Goal: Information Seeking & Learning: Learn about a topic

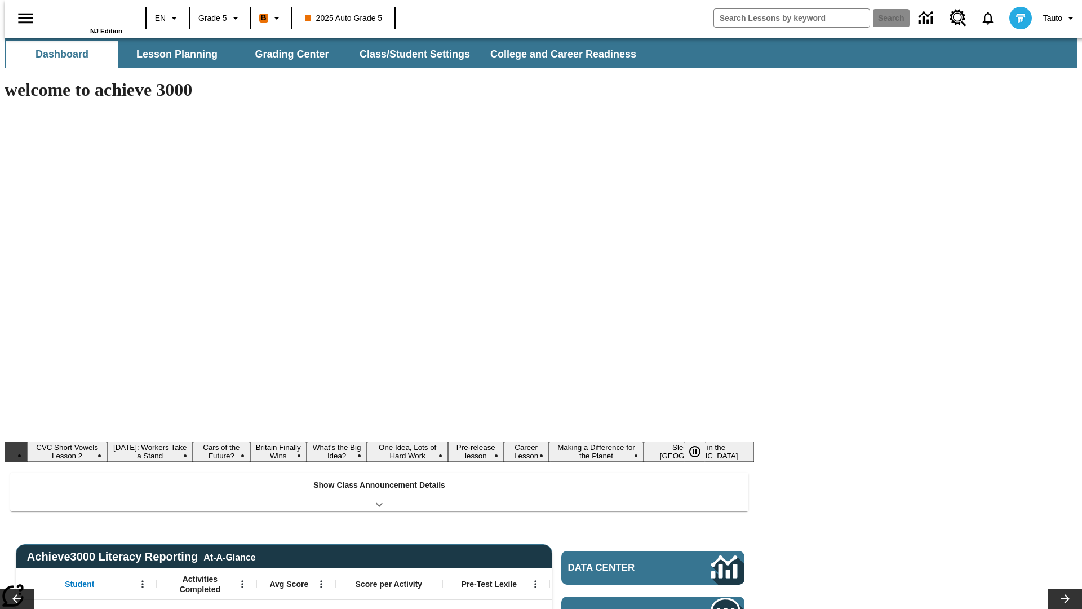
type input "-1"
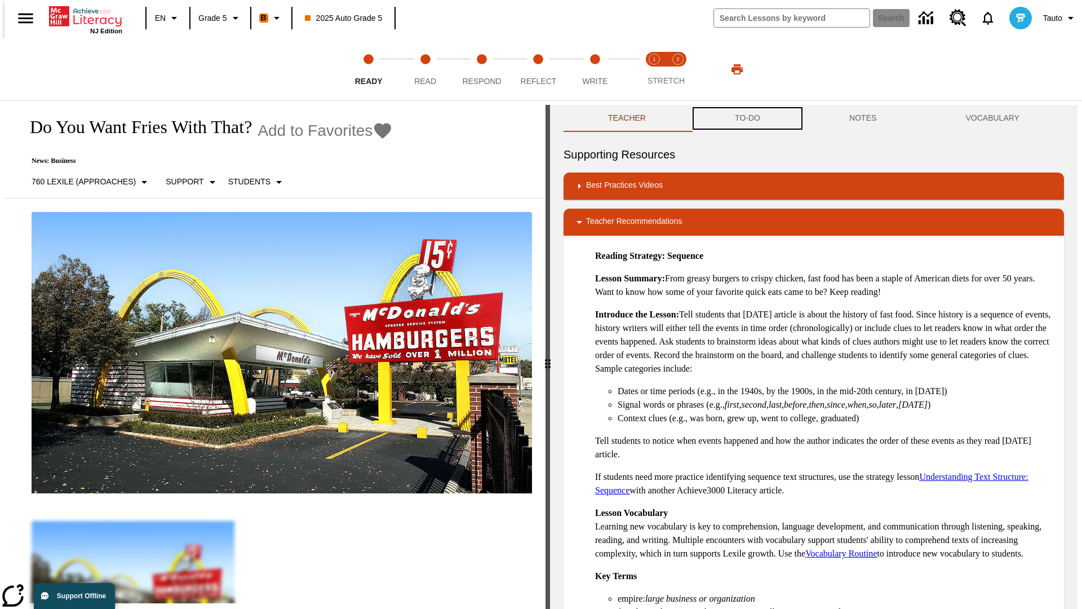
click at [747, 118] on button "TO-DO" at bounding box center [747, 118] width 114 height 27
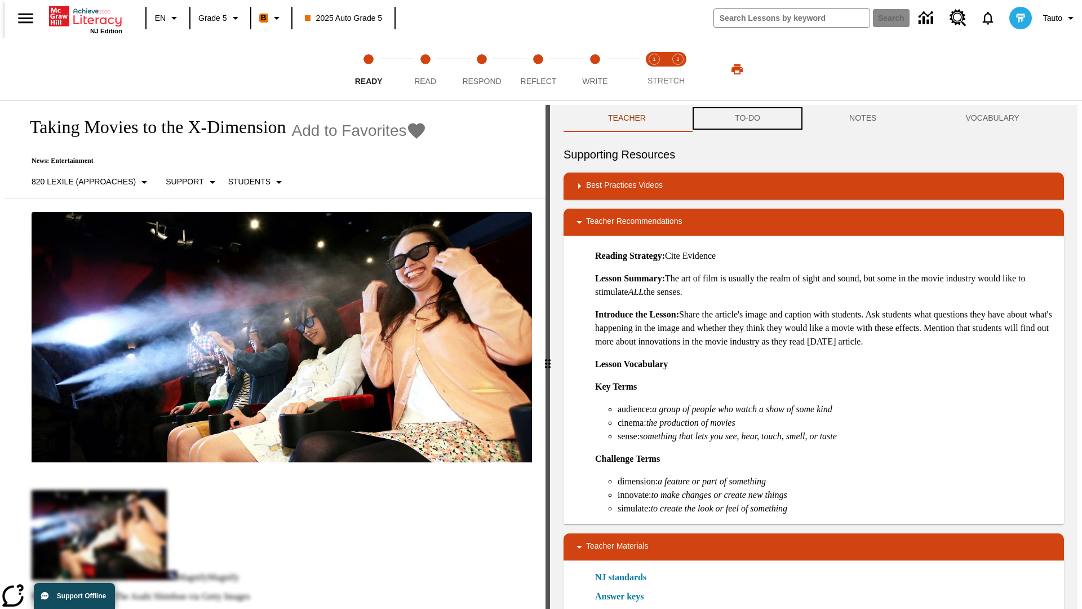
click at [747, 118] on button "TO-DO" at bounding box center [747, 118] width 114 height 27
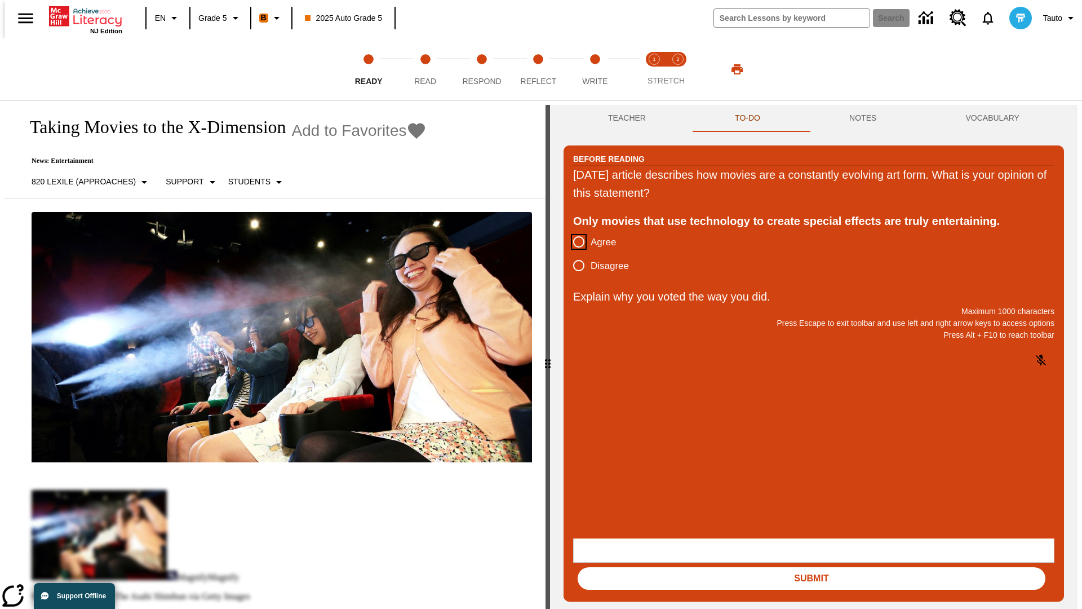
click at [574, 242] on input "Agree" at bounding box center [579, 242] width 24 height 24
radio input "true"
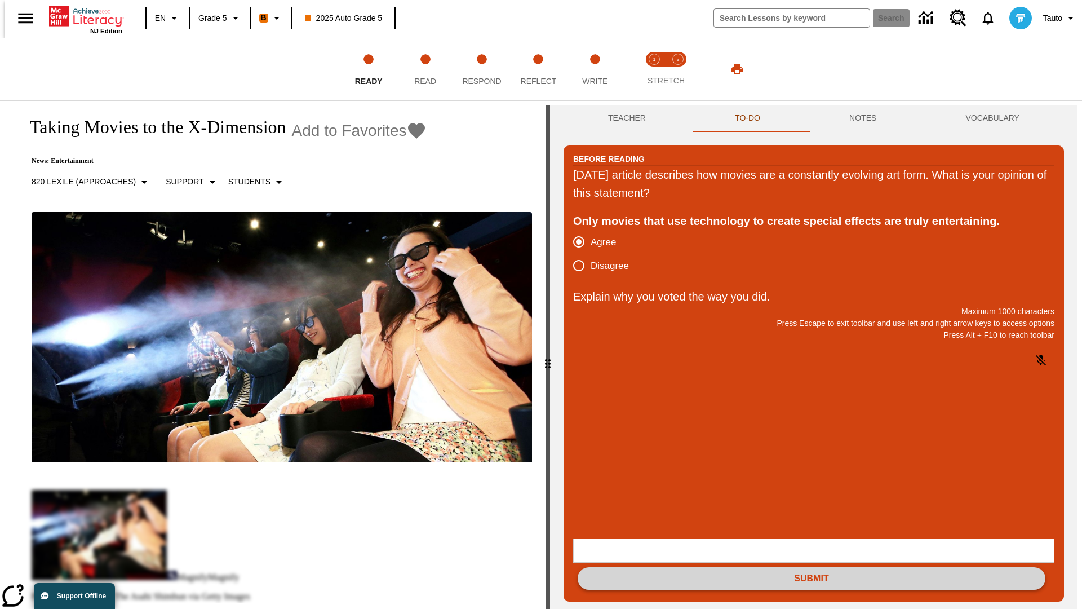
click at [812, 567] on button "Submit" at bounding box center [812, 578] width 468 height 23
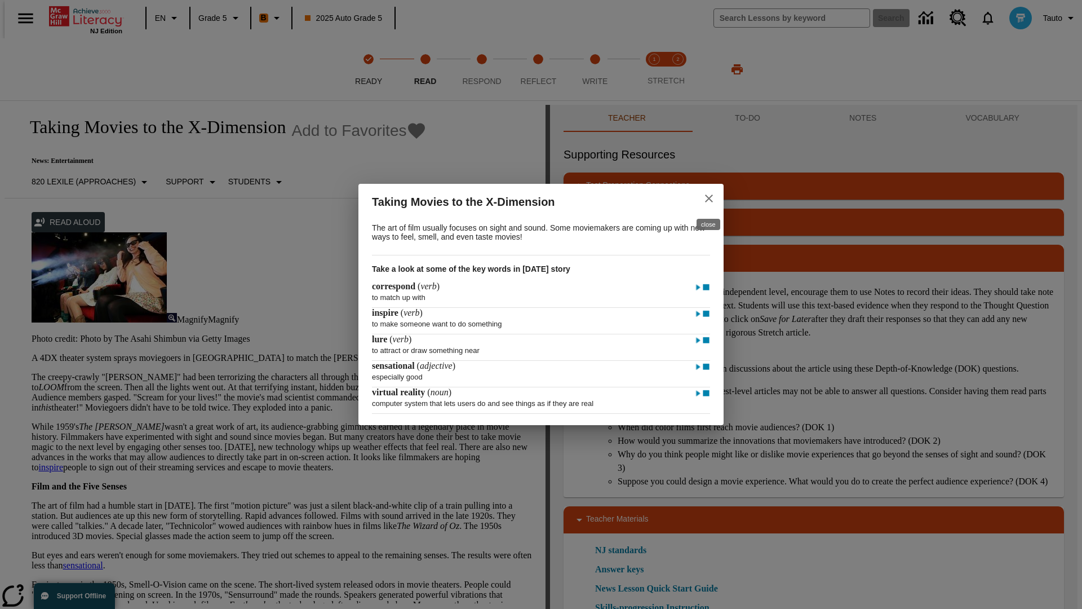
click at [709, 197] on icon "close" at bounding box center [709, 198] width 8 height 8
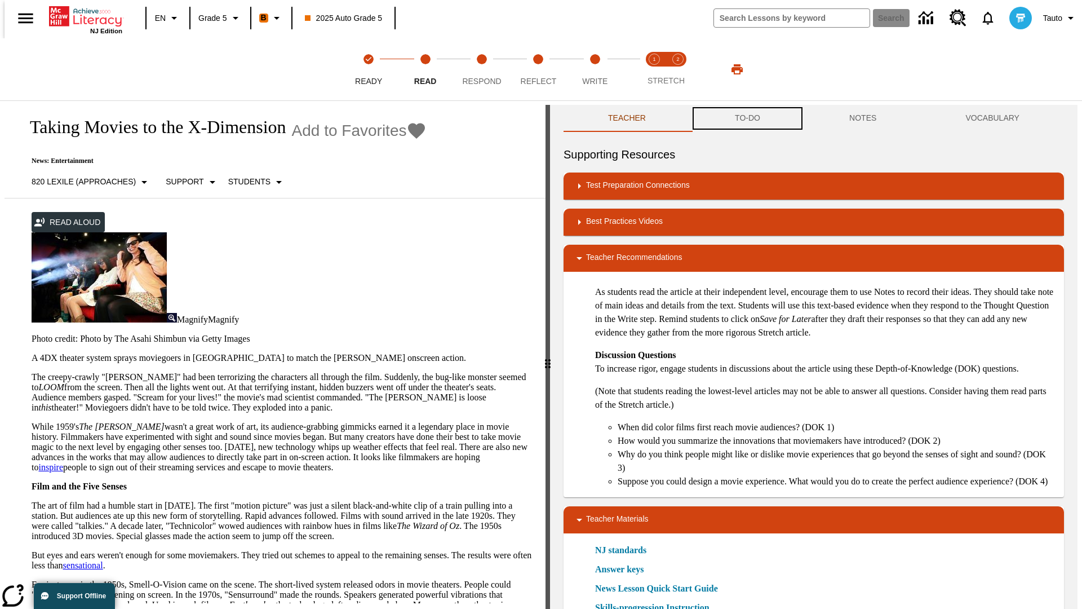
scroll to position [1, 0]
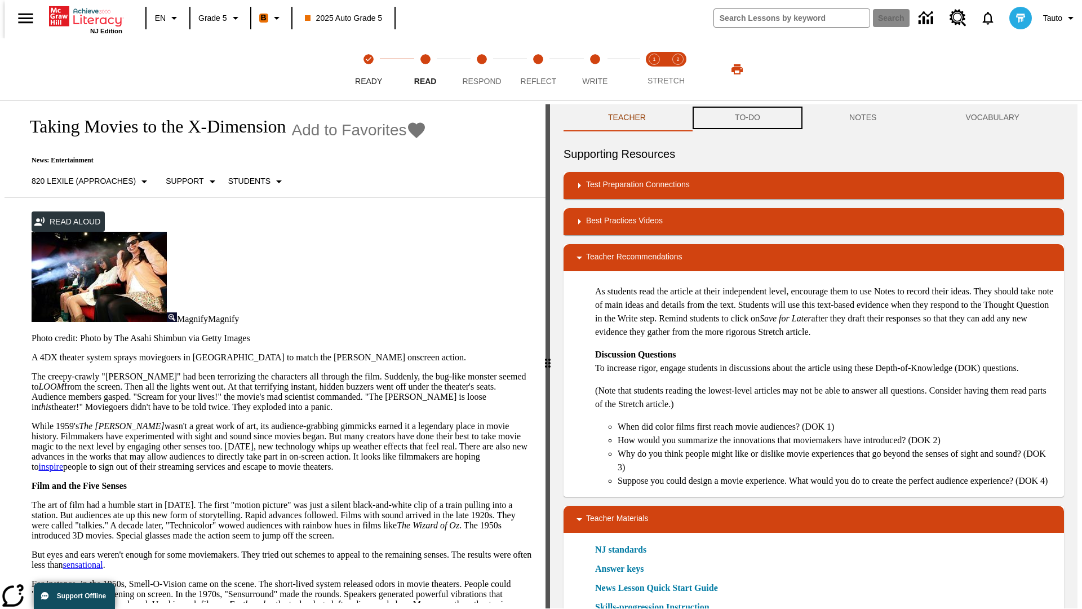
click at [747, 118] on button "TO-DO" at bounding box center [747, 117] width 114 height 27
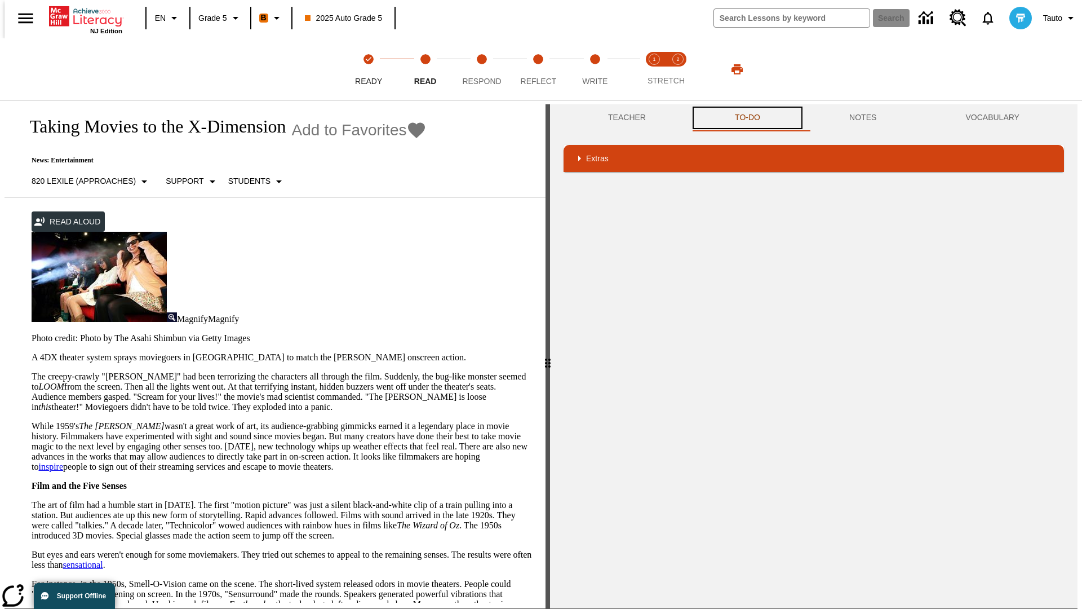
scroll to position [0, 0]
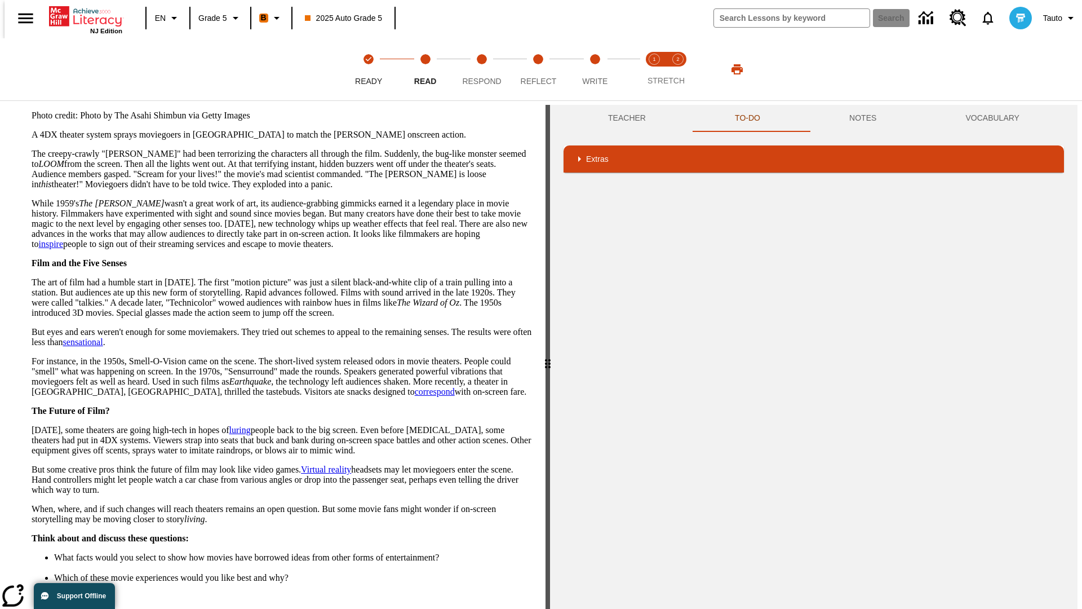
click at [508, 608] on button "Next" at bounding box center [512, 619] width 39 height 21
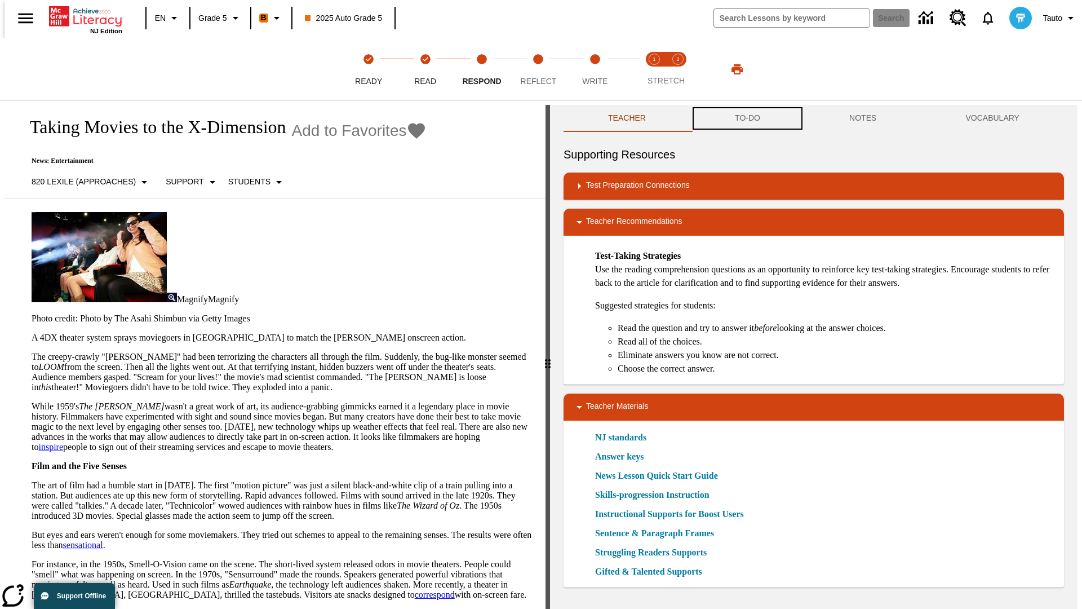
scroll to position [1, 0]
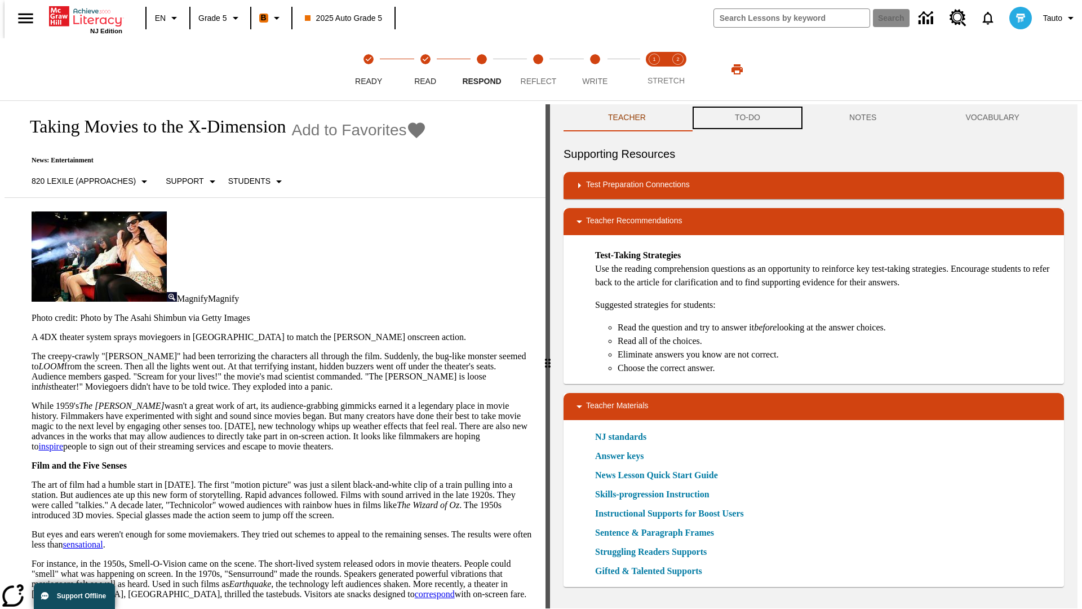
click at [747, 118] on button "TO-DO" at bounding box center [747, 117] width 114 height 27
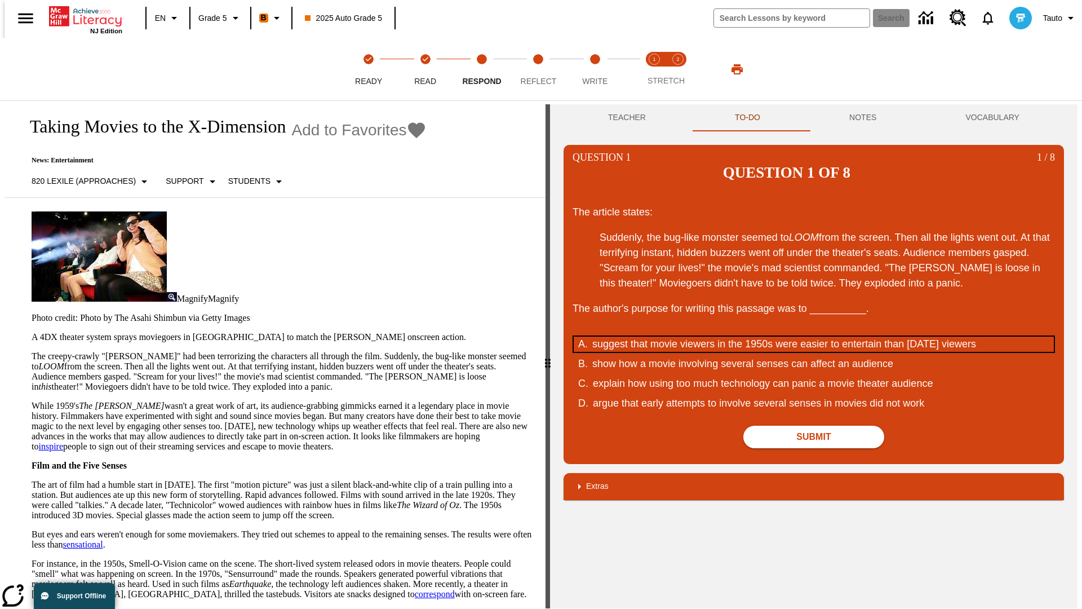
click at [814, 336] on div "suggest that movie viewers in the 1950s were easier to entertain than today's v…" at bounding box center [806, 343] width 428 height 15
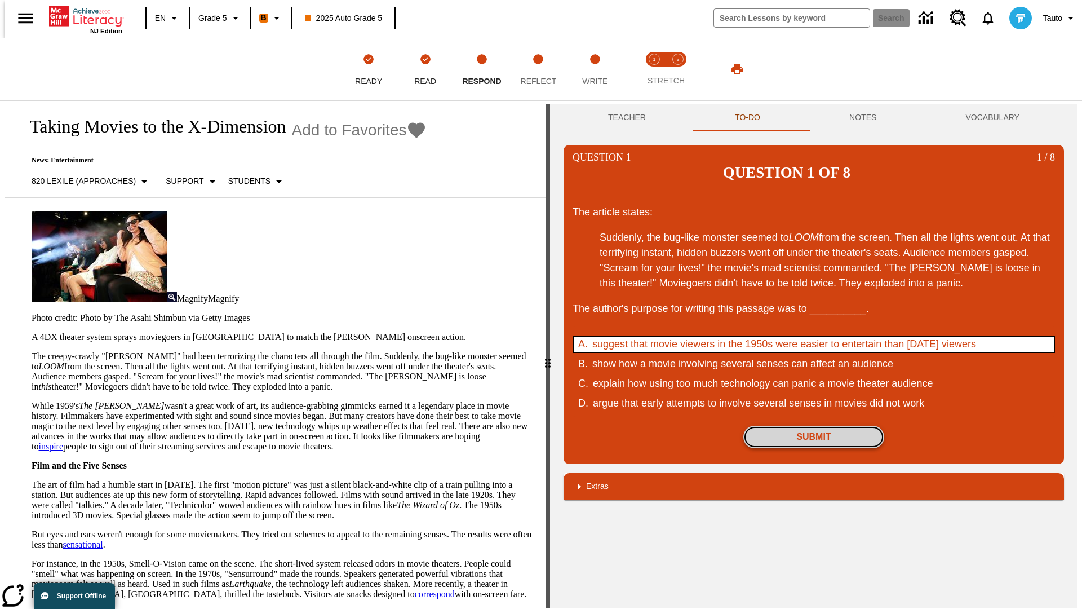
click at [814, 425] on button "Submit" at bounding box center [813, 436] width 141 height 23
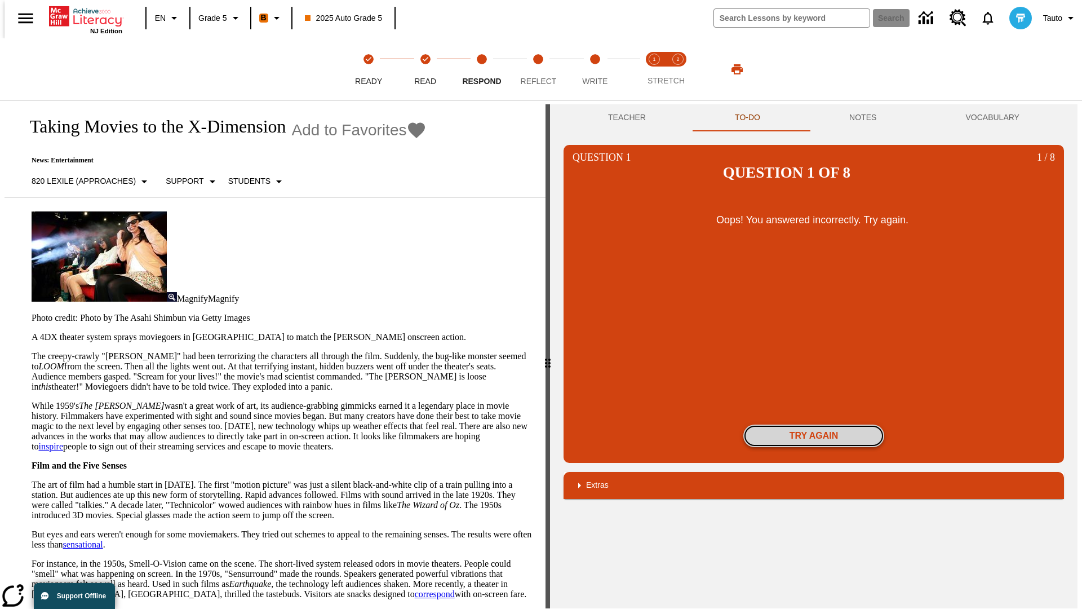
click at [814, 424] on button "Try again" at bounding box center [813, 435] width 141 height 23
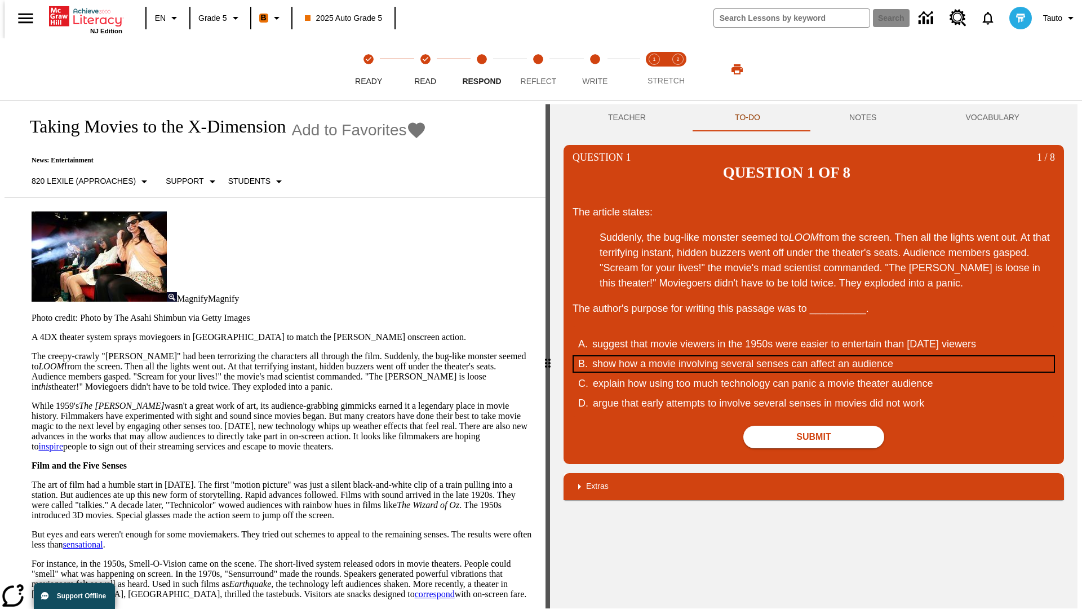
click at [814, 356] on div "show how a movie involving several senses can affect an audience" at bounding box center [806, 363] width 428 height 15
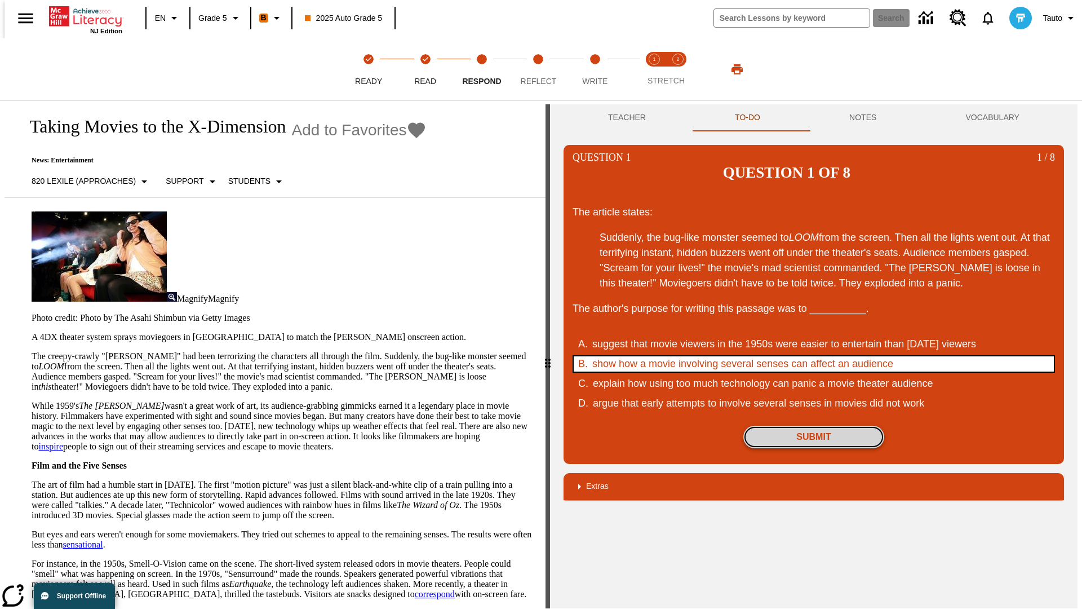
click at [814, 425] on button "Submit" at bounding box center [813, 436] width 141 height 23
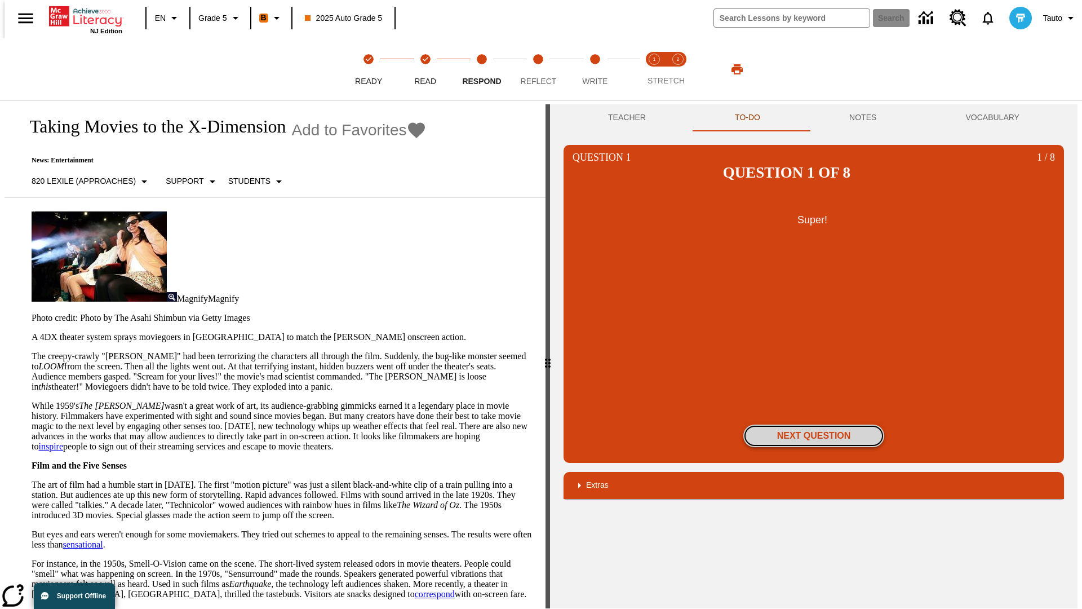
click at [814, 424] on button "Next Question" at bounding box center [813, 435] width 141 height 23
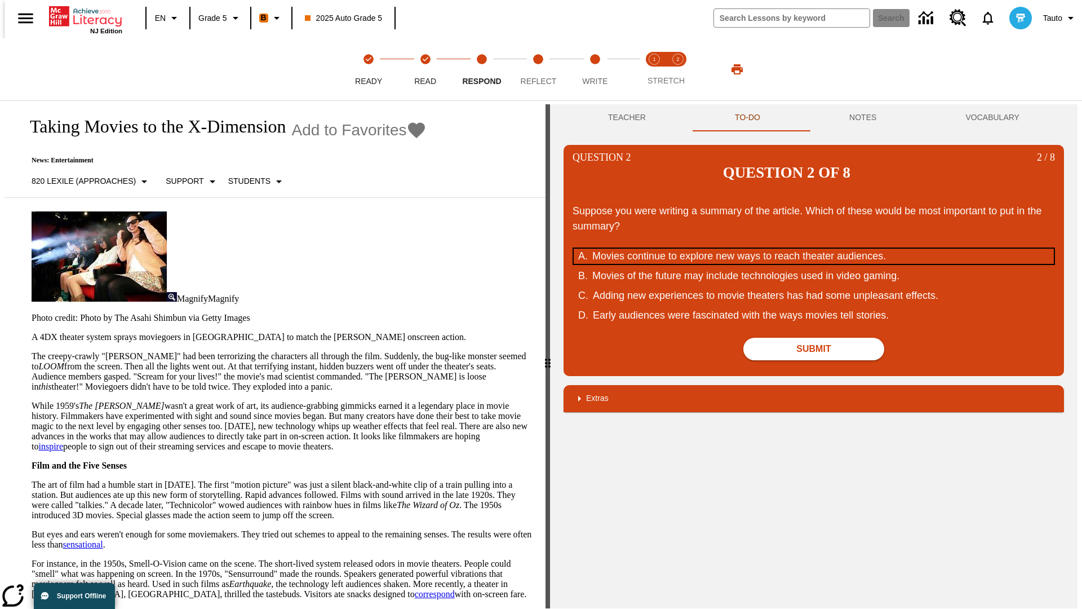
click at [814, 249] on div "Movies continue to explore new ways to reach theater audiences." at bounding box center [806, 256] width 428 height 15
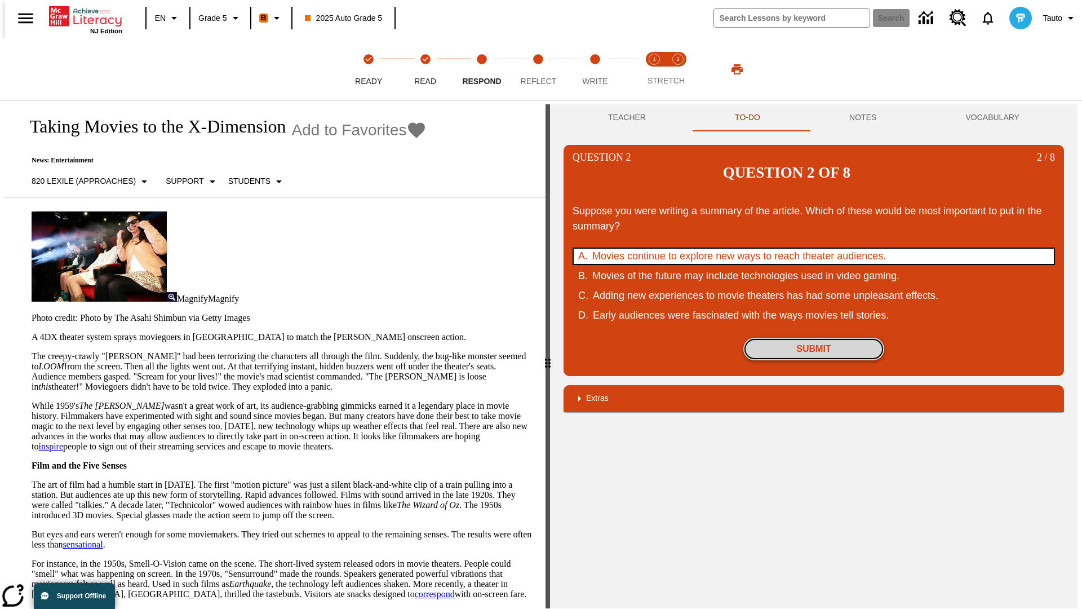
click at [814, 338] on button "Submit" at bounding box center [813, 349] width 141 height 23
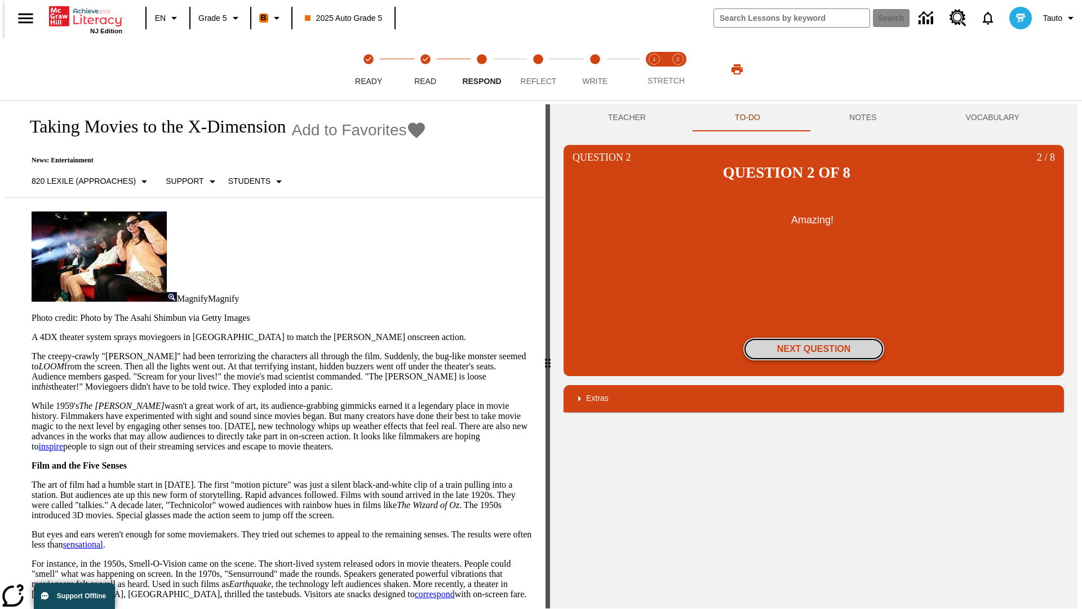
click at [814, 338] on button "Next Question" at bounding box center [813, 349] width 141 height 23
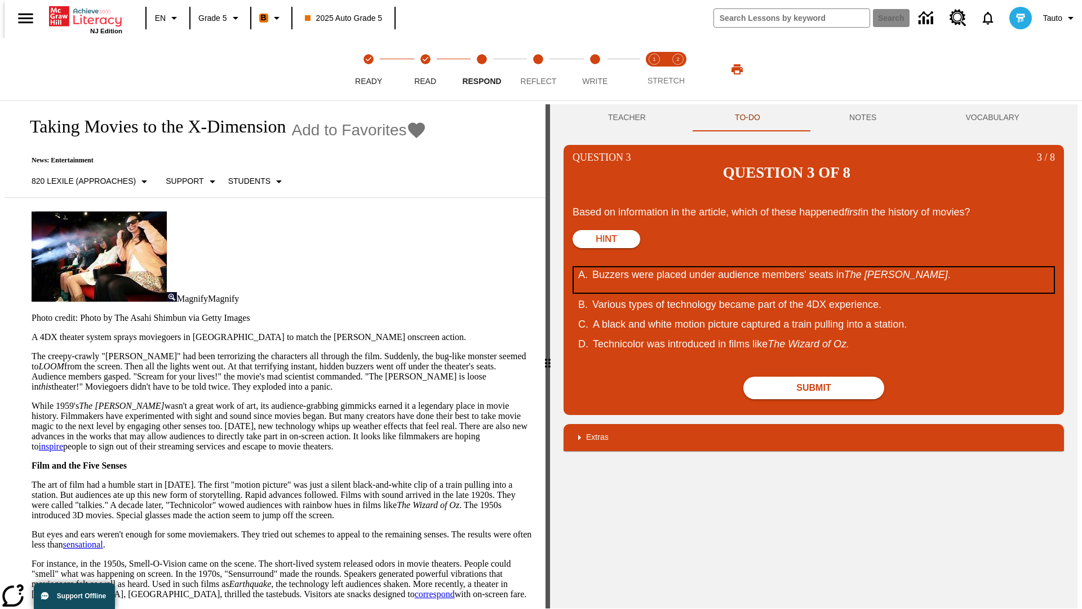
click at [814, 267] on div "Buzzers were placed under audience members' seats in The Tingler ." at bounding box center [806, 279] width 428 height 25
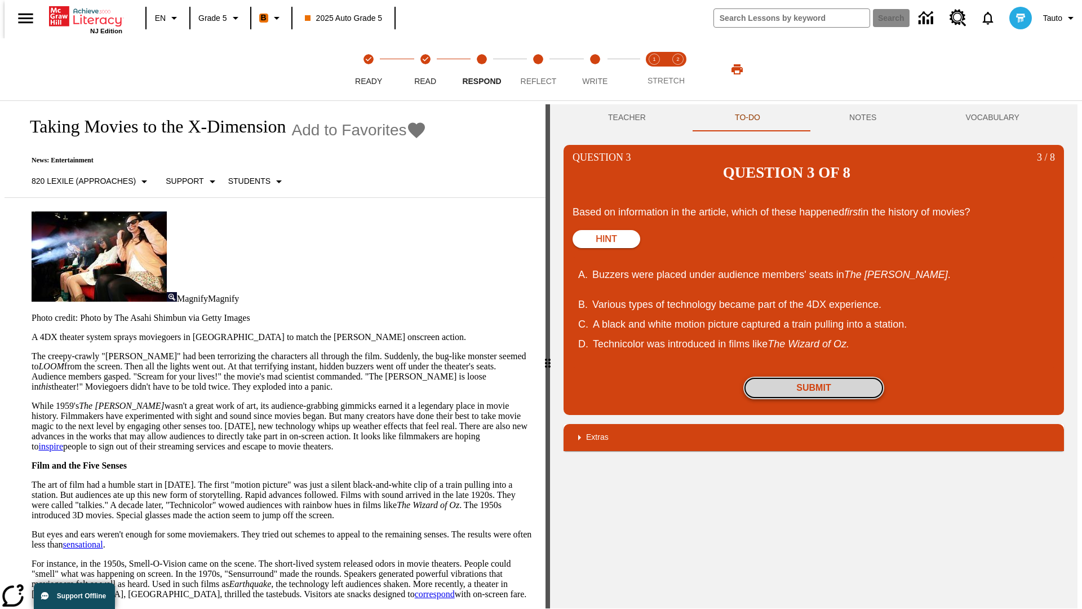
click at [814, 376] on button "Submit" at bounding box center [813, 387] width 141 height 23
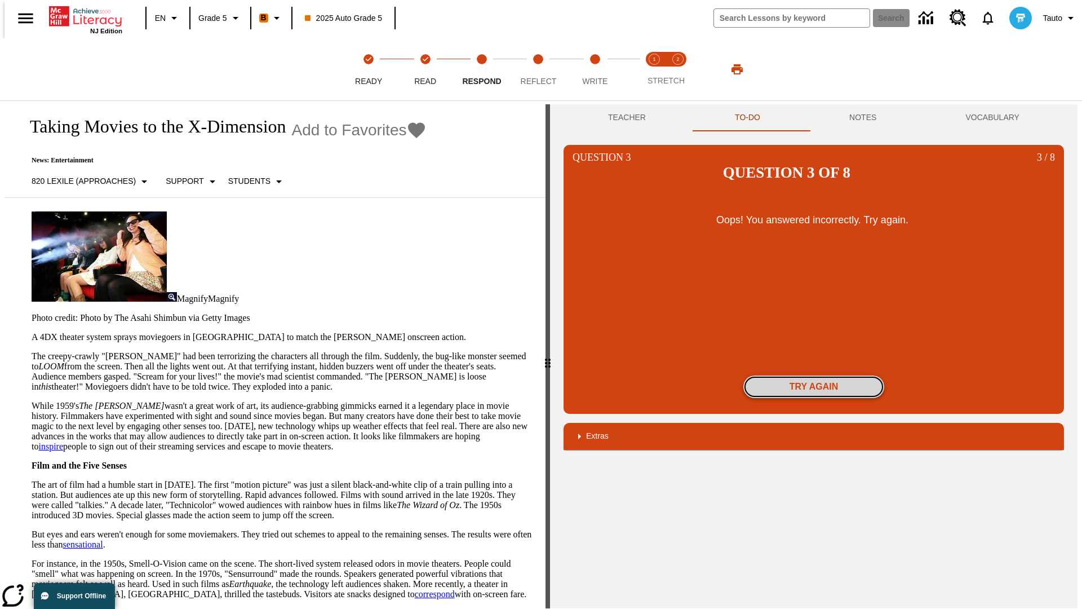
click at [814, 375] on button "Try again" at bounding box center [813, 386] width 141 height 23
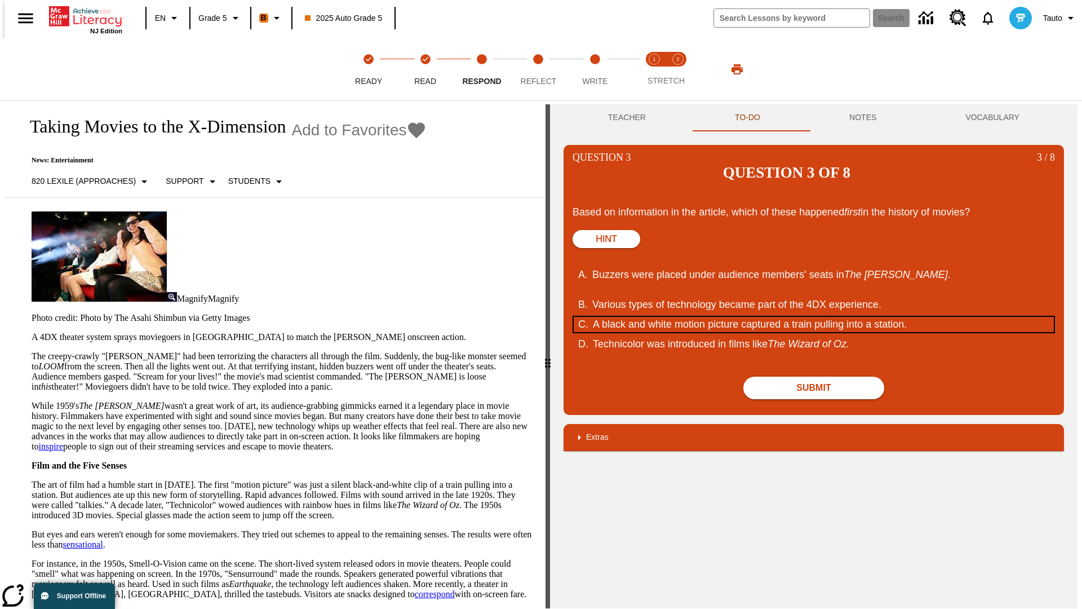
click at [814, 317] on div "A black and white motion picture captured a train pulling into a station." at bounding box center [807, 324] width 428 height 15
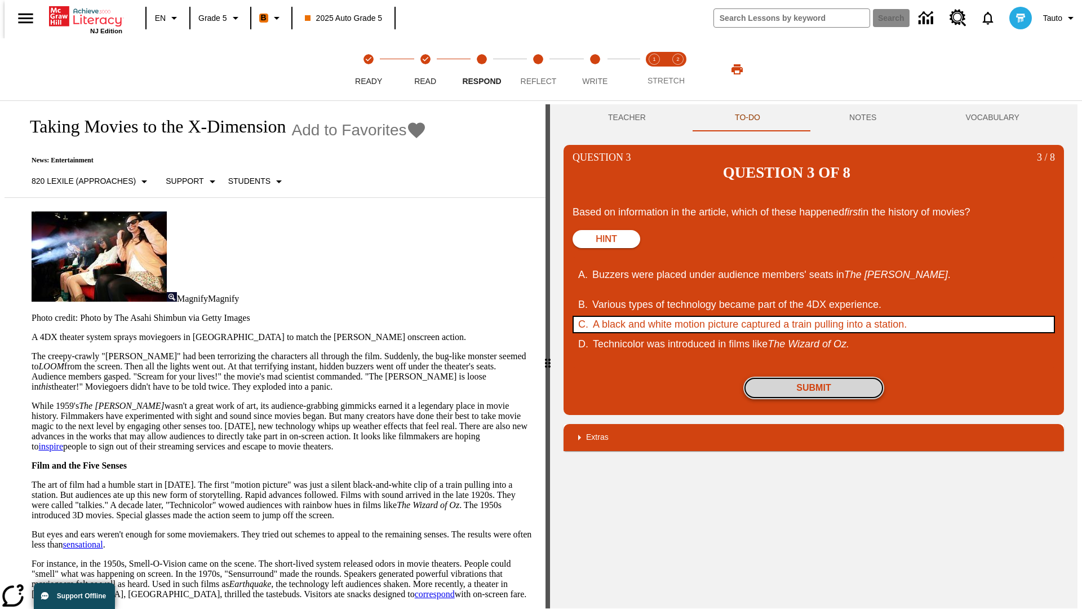
click at [814, 376] on button "Submit" at bounding box center [813, 387] width 141 height 23
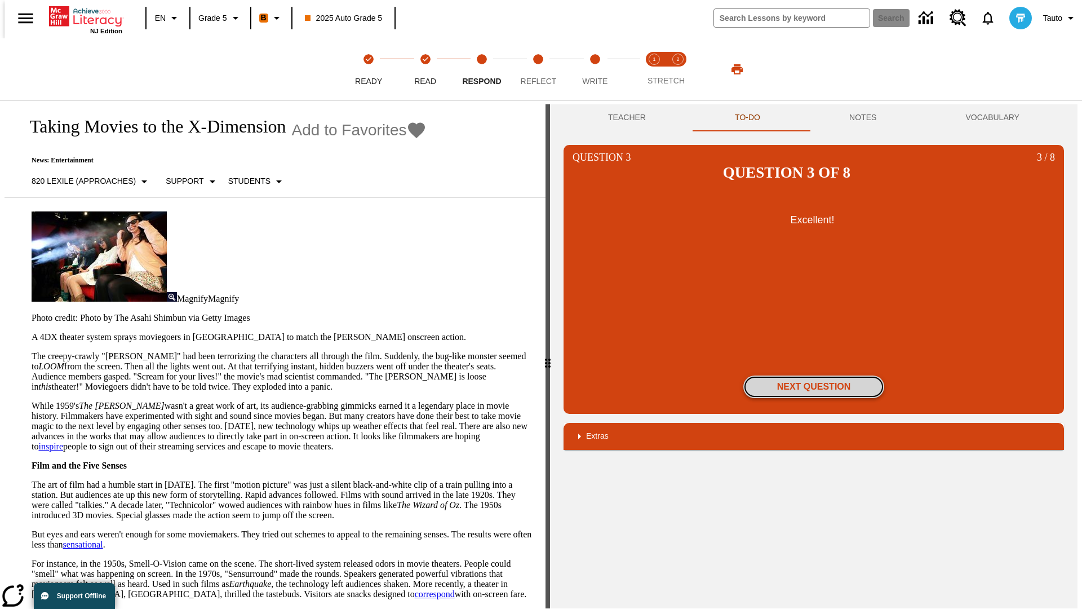
click at [814, 375] on button "Next Question" at bounding box center [813, 386] width 141 height 23
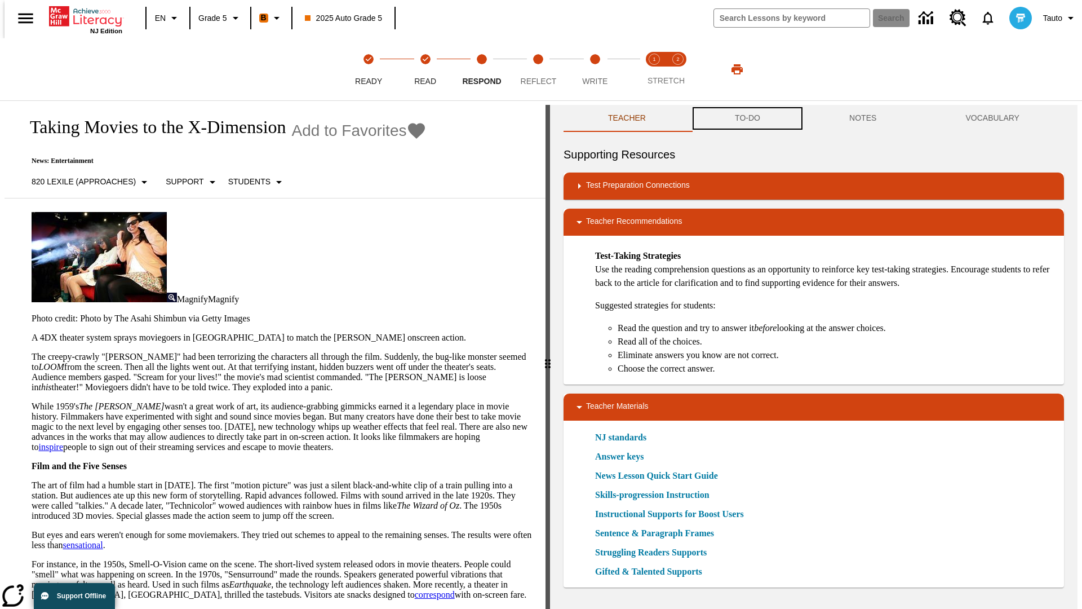
click at [747, 118] on button "TO-DO" at bounding box center [747, 118] width 114 height 27
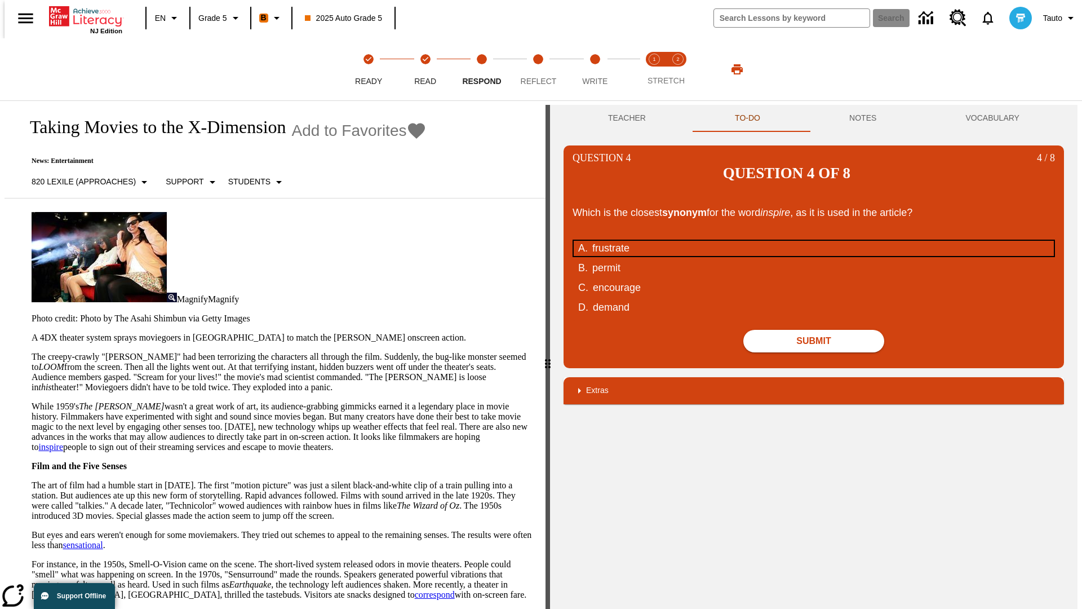
click at [814, 241] on div "frustrate" at bounding box center [806, 248] width 428 height 15
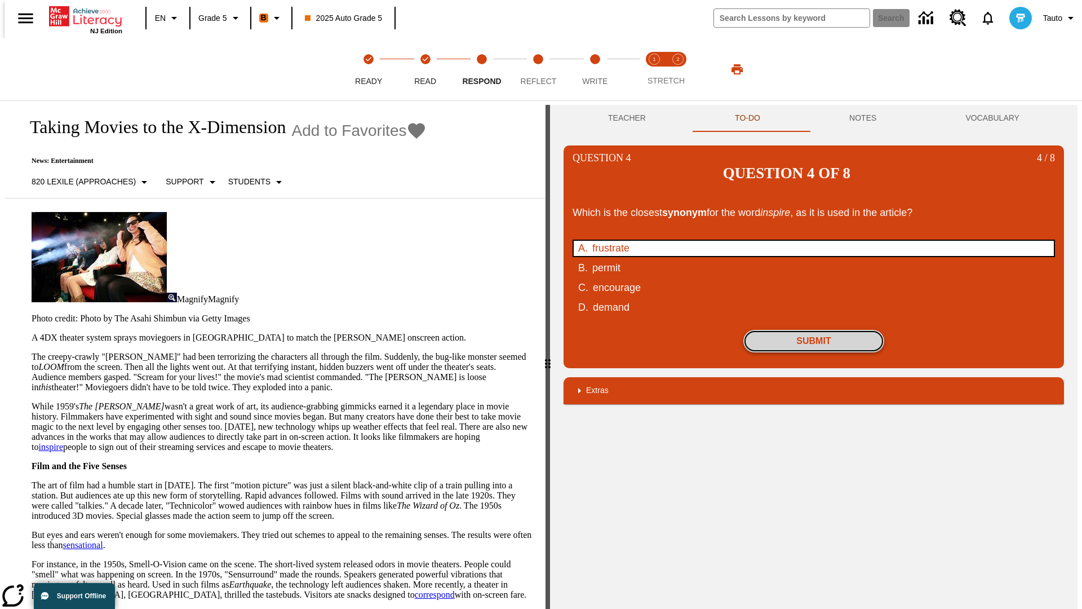
click at [814, 330] on button "Submit" at bounding box center [813, 341] width 141 height 23
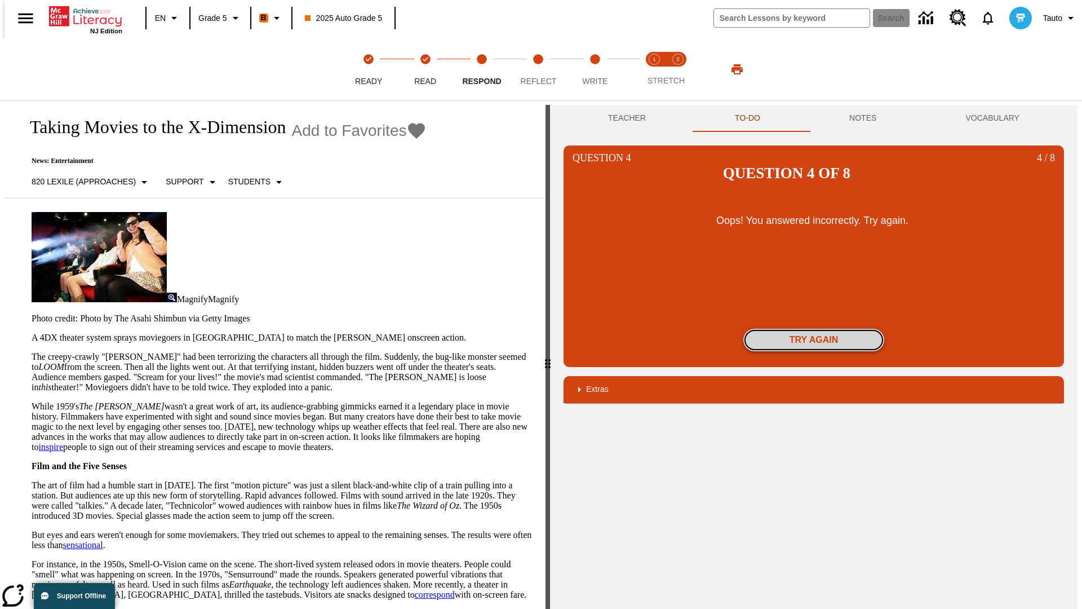
click at [814, 329] on button "Try again" at bounding box center [813, 340] width 141 height 23
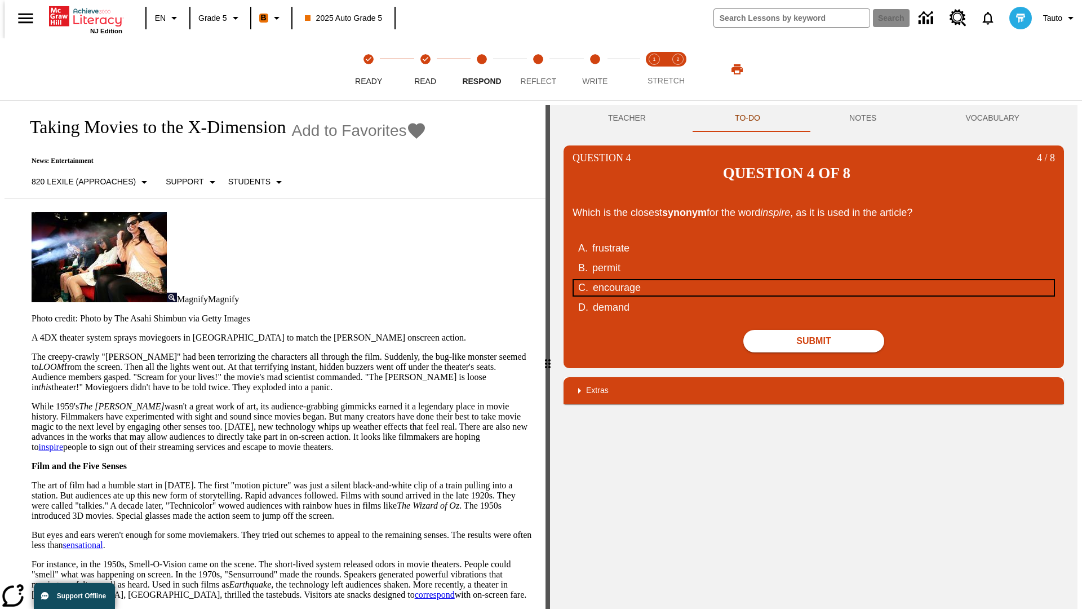
click at [814, 280] on div "encourage" at bounding box center [807, 287] width 428 height 15
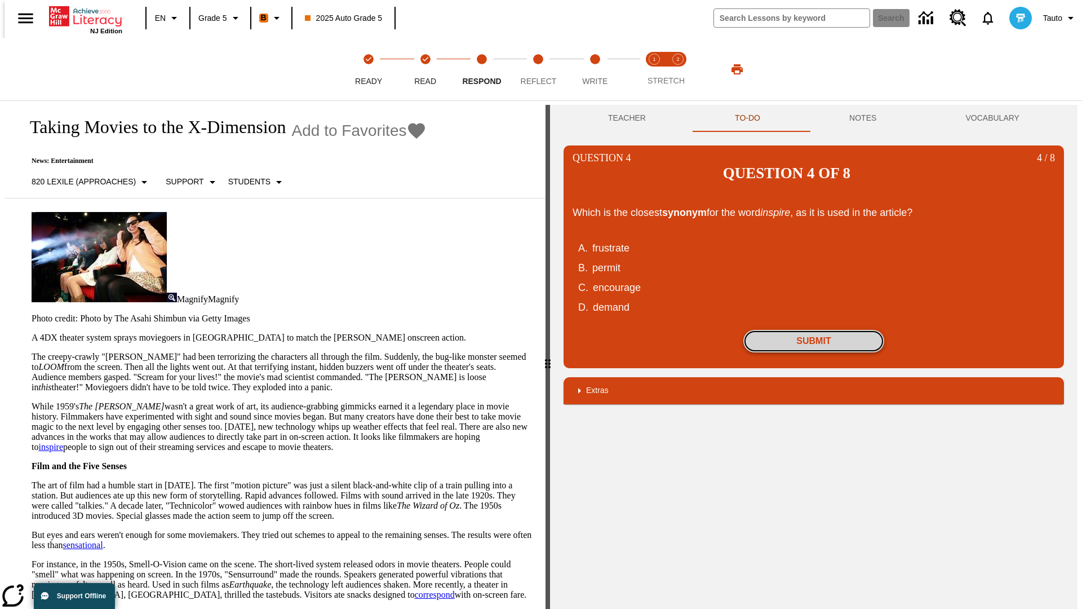
click at [814, 330] on button "Submit" at bounding box center [813, 341] width 141 height 23
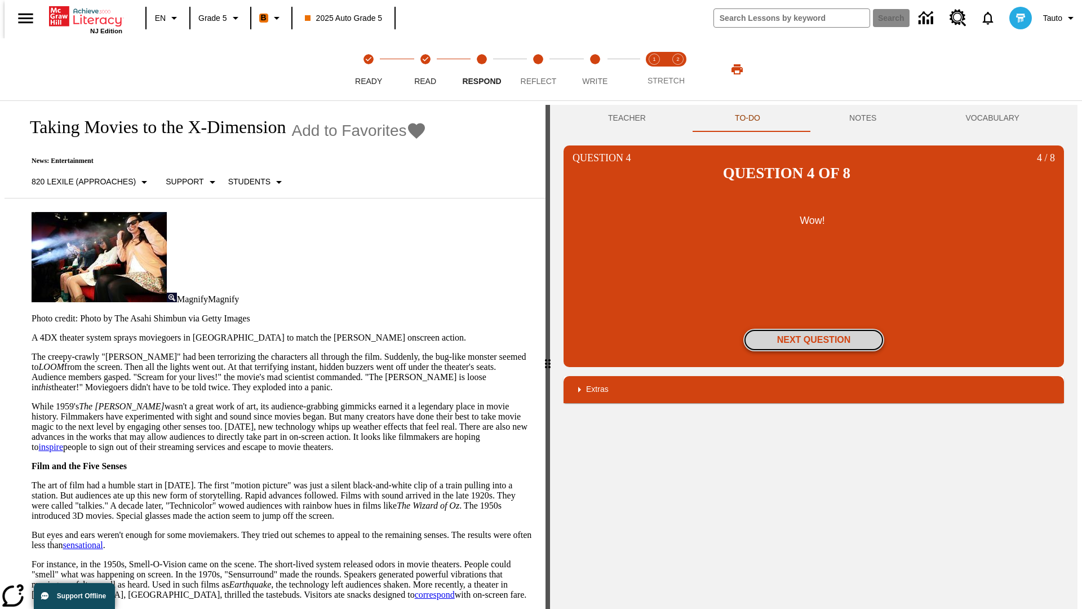
click at [814, 329] on button "Next Question" at bounding box center [813, 340] width 141 height 23
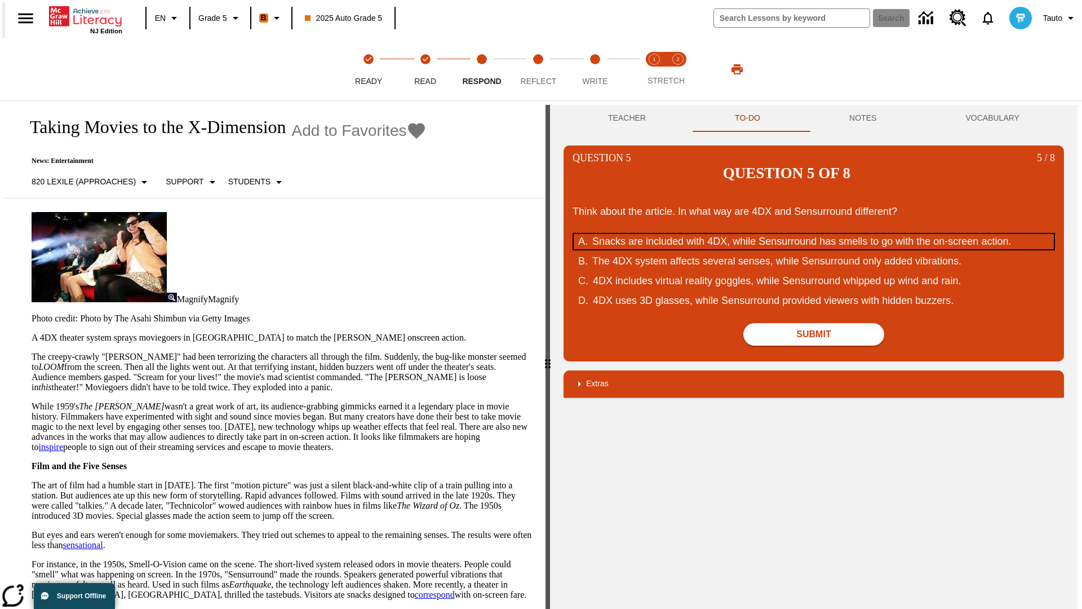
click at [814, 234] on div "Snacks are included with 4DX, while Sensurround has smells to go with the on-sc…" at bounding box center [806, 241] width 428 height 15
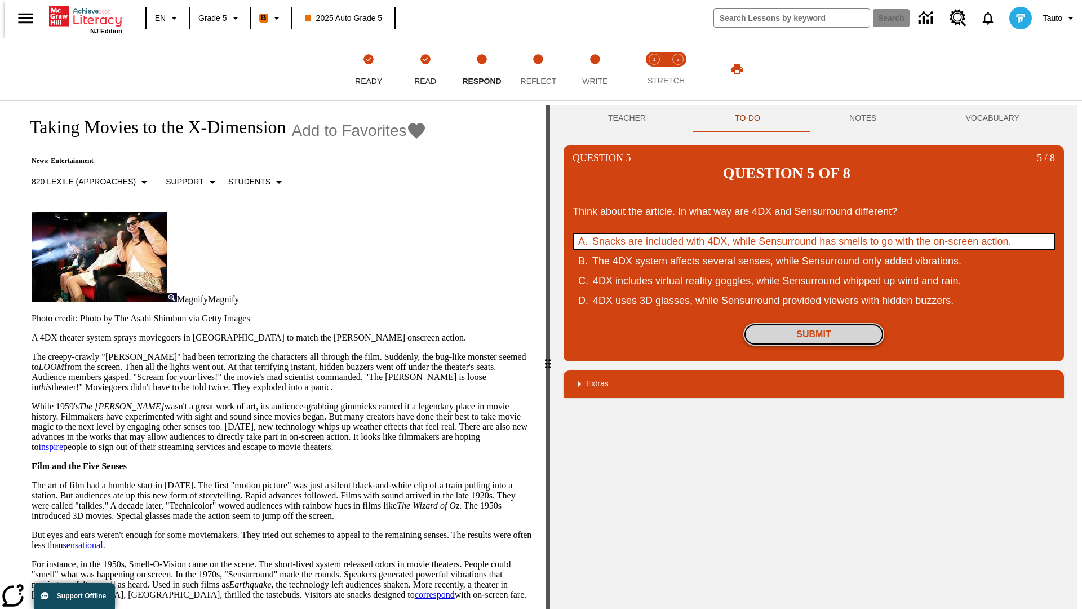
click at [814, 323] on button "Submit" at bounding box center [813, 334] width 141 height 23
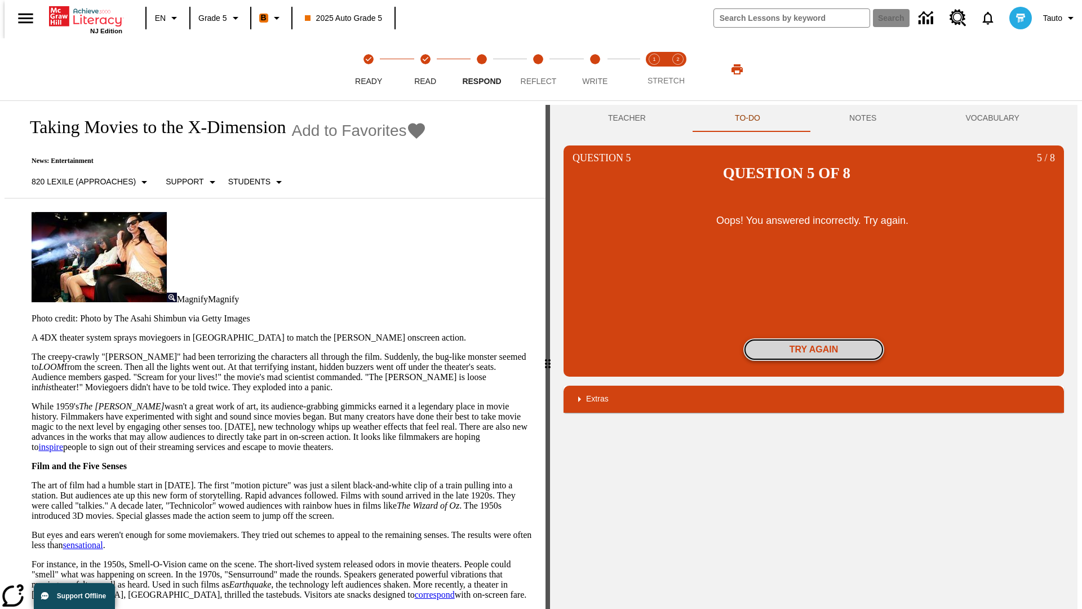
click at [814, 338] on button "Try again" at bounding box center [813, 349] width 141 height 23
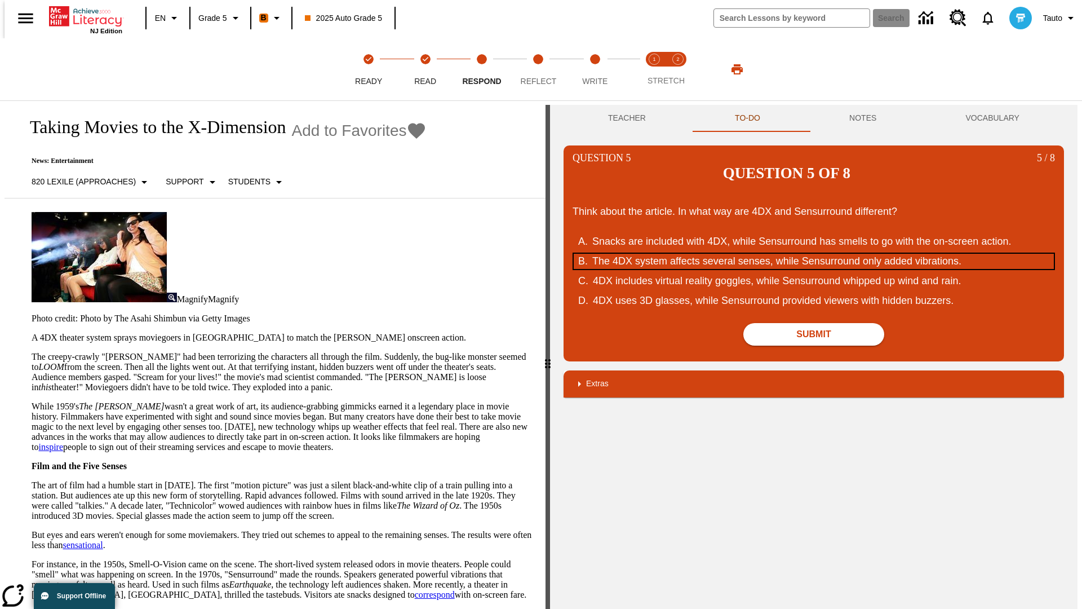
click at [814, 254] on div "The 4DX system affects several senses, while Sensurround only added vibrations." at bounding box center [806, 261] width 428 height 15
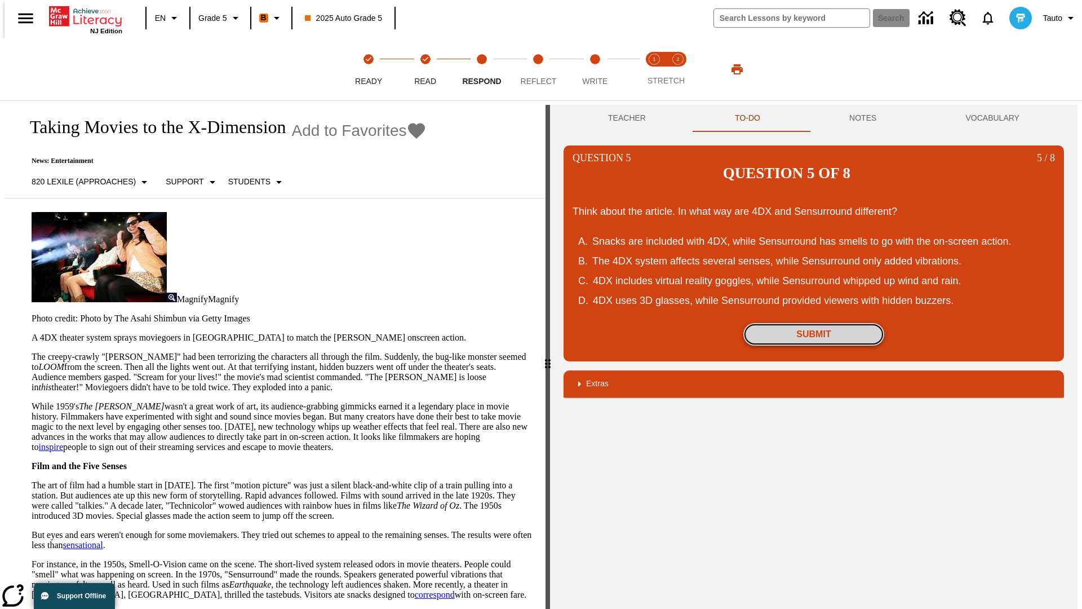
click at [814, 323] on button "Submit" at bounding box center [813, 334] width 141 height 23
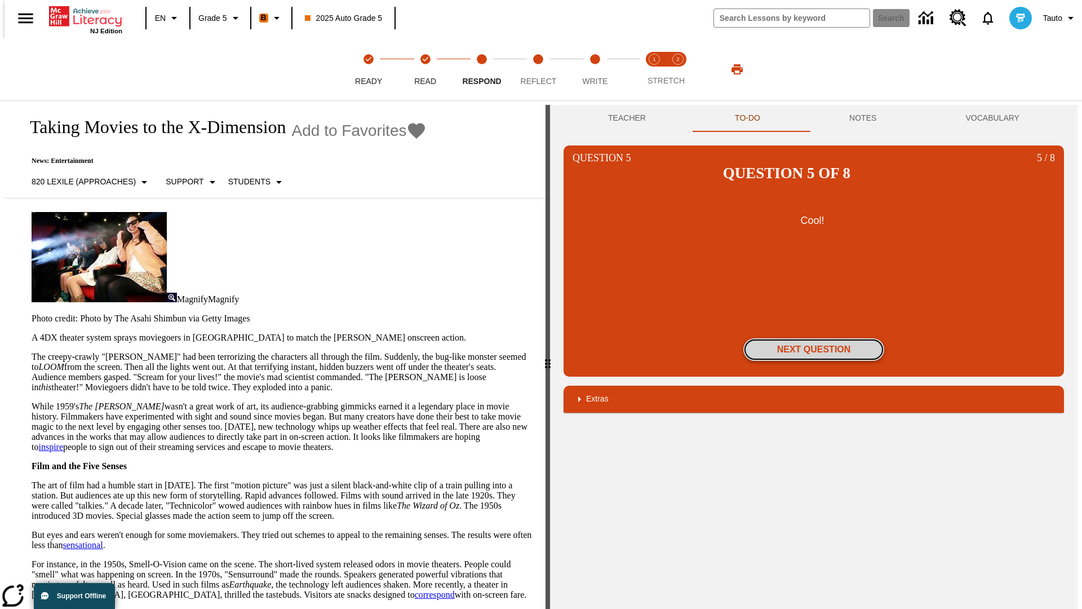
click at [814, 338] on button "Next Question" at bounding box center [813, 349] width 141 height 23
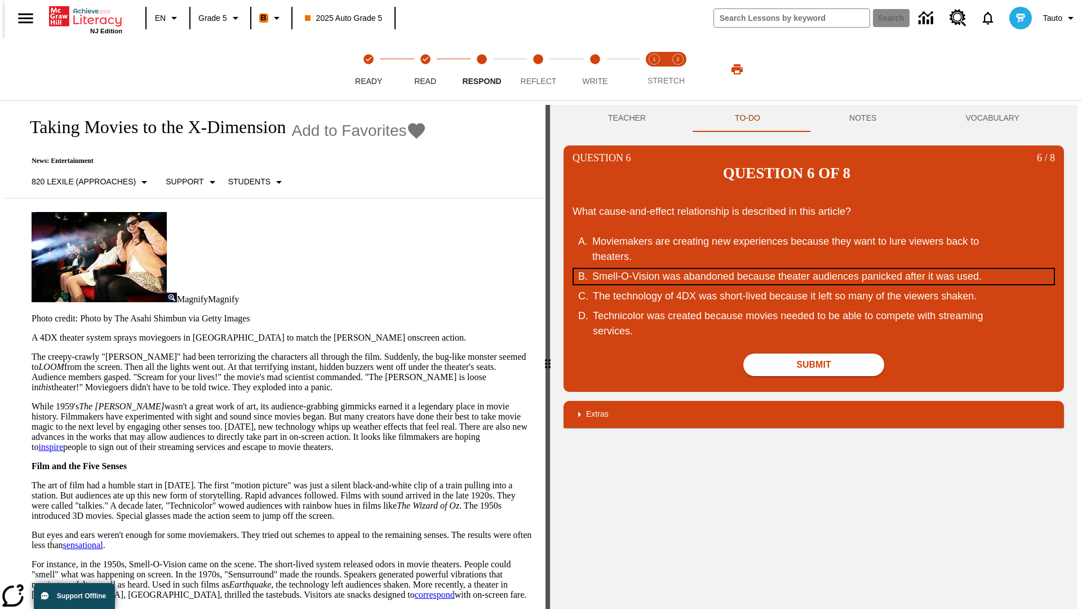
click at [814, 269] on div "Smell-O-Vision was abandoned because theater audiences panicked after it was us…" at bounding box center [806, 276] width 428 height 15
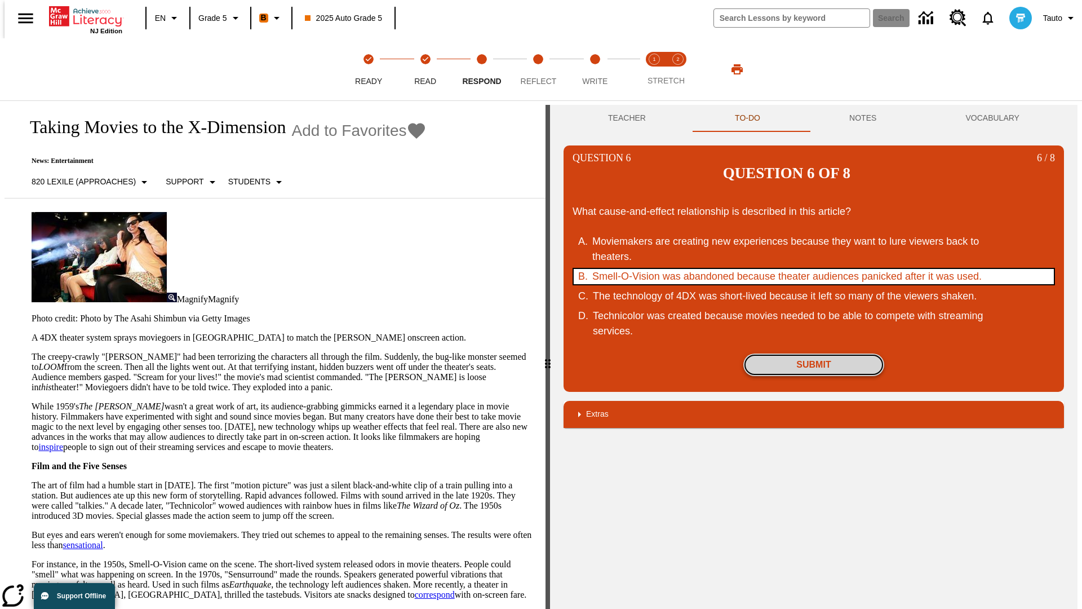
click at [814, 353] on button "Submit" at bounding box center [813, 364] width 141 height 23
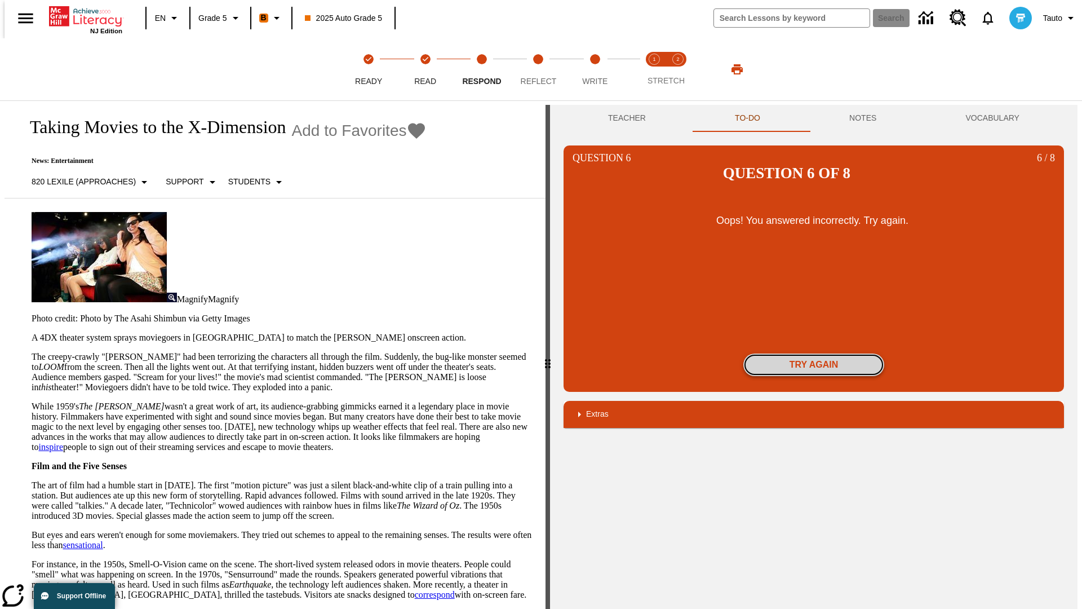
click at [814, 353] on button "Try again" at bounding box center [813, 364] width 141 height 23
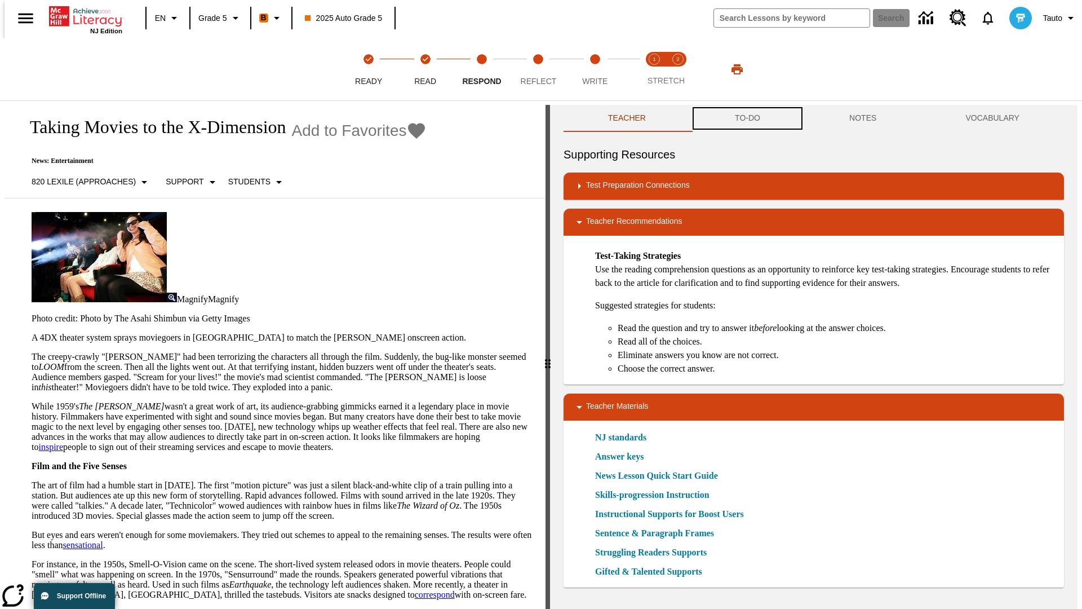
click at [747, 118] on button "TO-DO" at bounding box center [747, 118] width 114 height 27
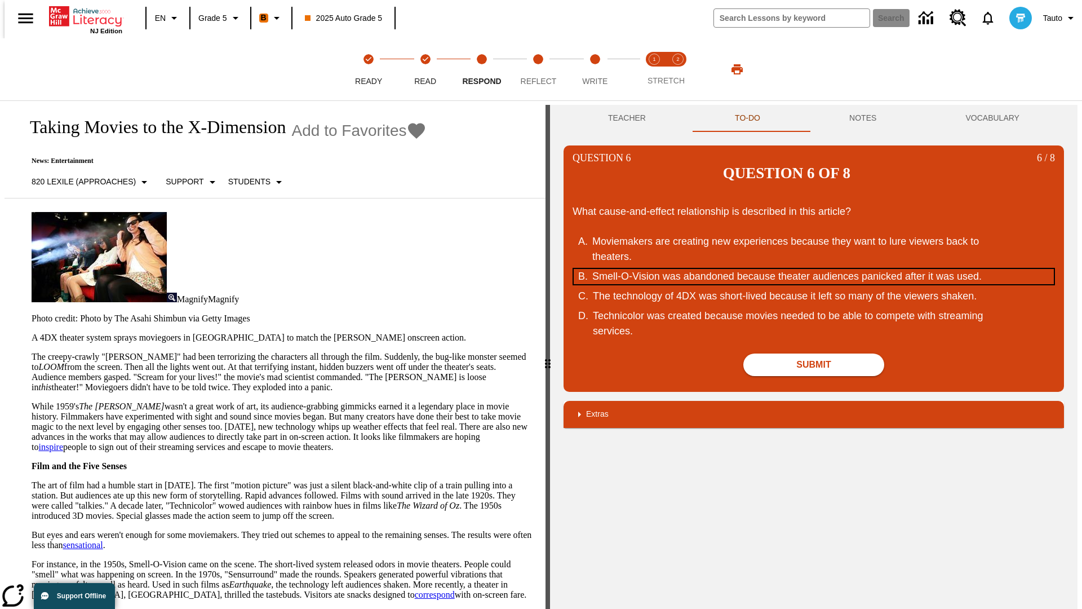
click at [814, 269] on div "Smell-O-Vision was abandoned because theater audiences panicked after it was us…" at bounding box center [806, 276] width 428 height 15
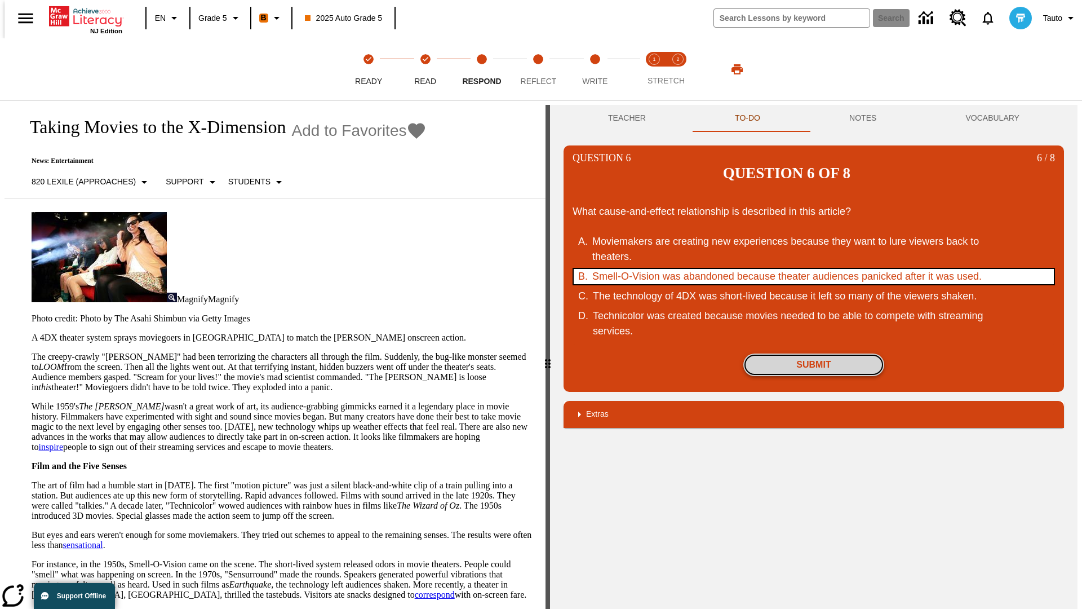
click at [814, 353] on button "Submit" at bounding box center [813, 364] width 141 height 23
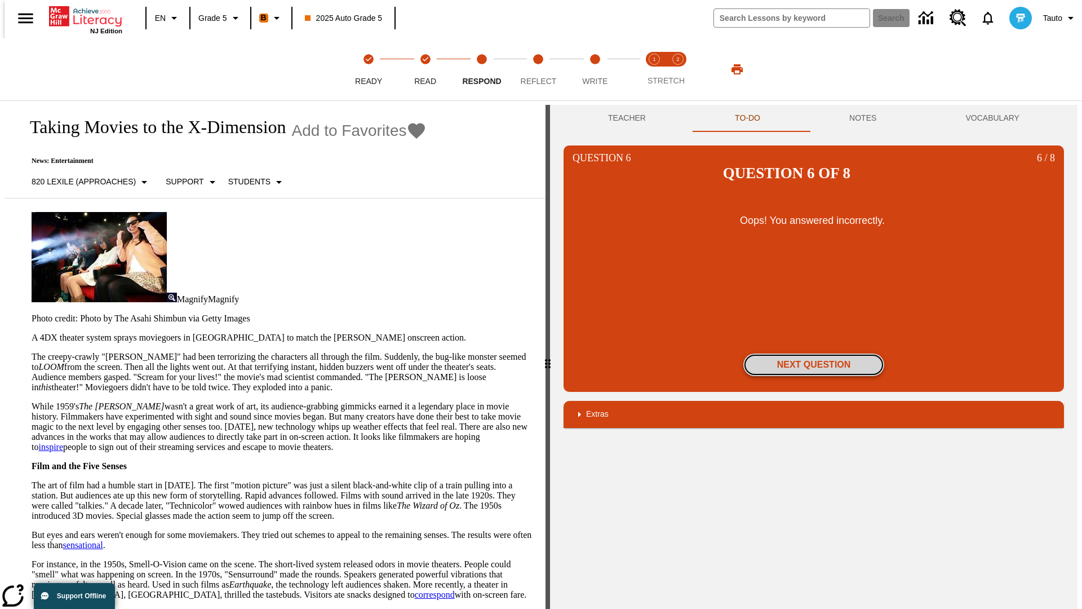
click at [814, 353] on button "Next Question" at bounding box center [813, 364] width 141 height 23
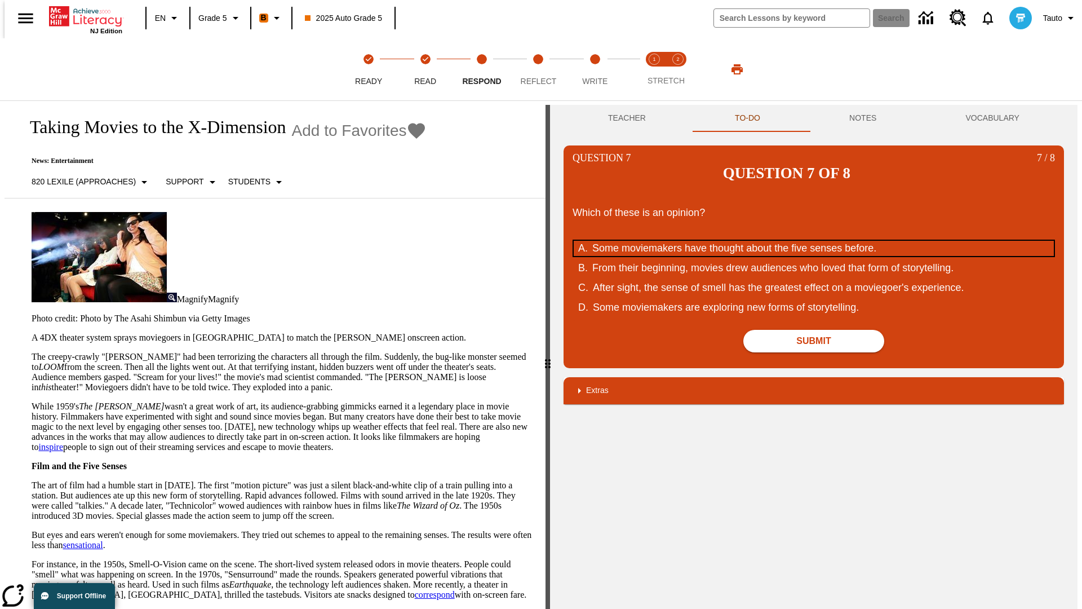
click at [814, 241] on div "Some moviemakers have thought about the five senses before." at bounding box center [806, 248] width 428 height 15
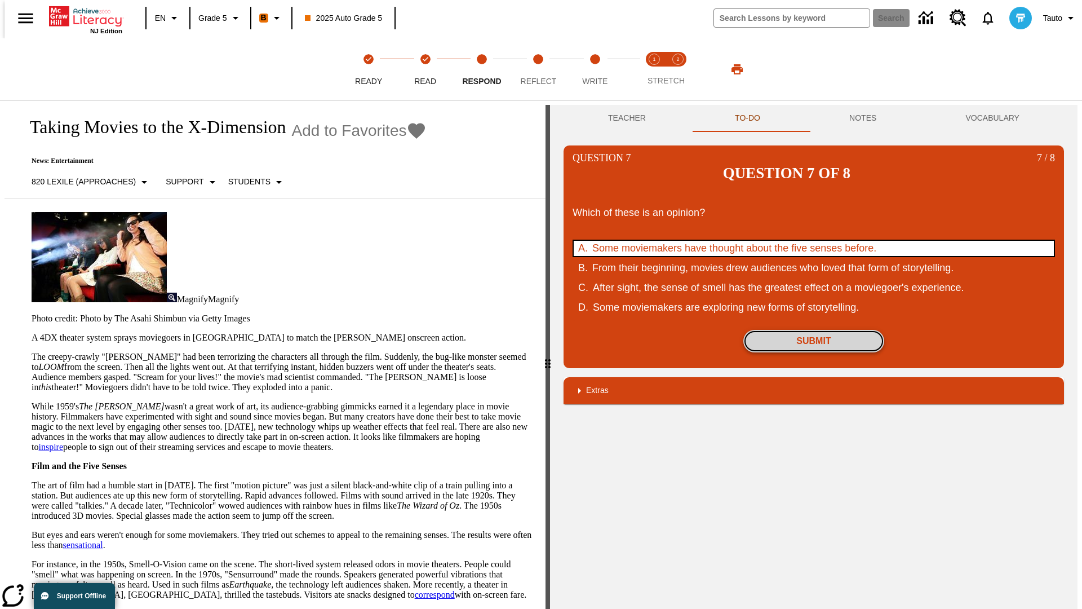
click at [814, 330] on button "Submit" at bounding box center [813, 341] width 141 height 23
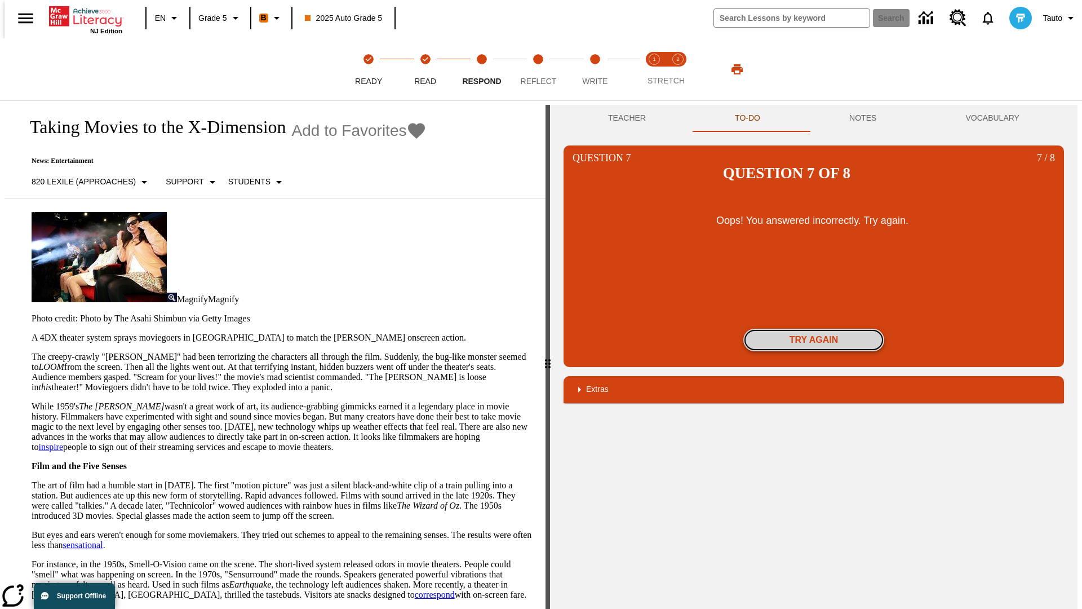
click at [814, 329] on button "Try again" at bounding box center [813, 340] width 141 height 23
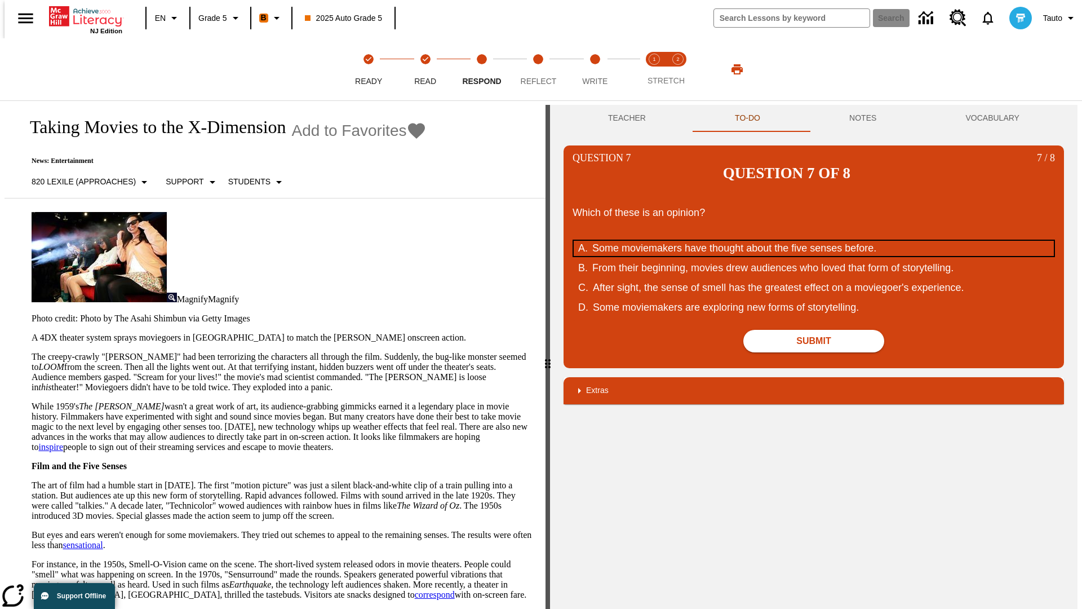
click at [814, 241] on div "Some moviemakers have thought about the five senses before." at bounding box center [806, 248] width 428 height 15
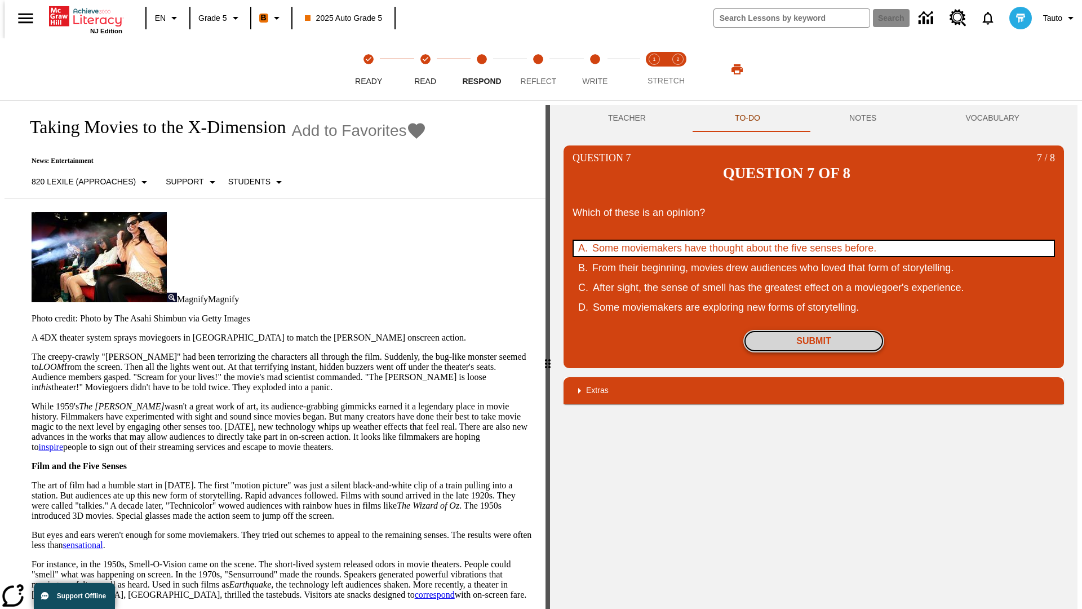
click at [814, 330] on button "Submit" at bounding box center [813, 341] width 141 height 23
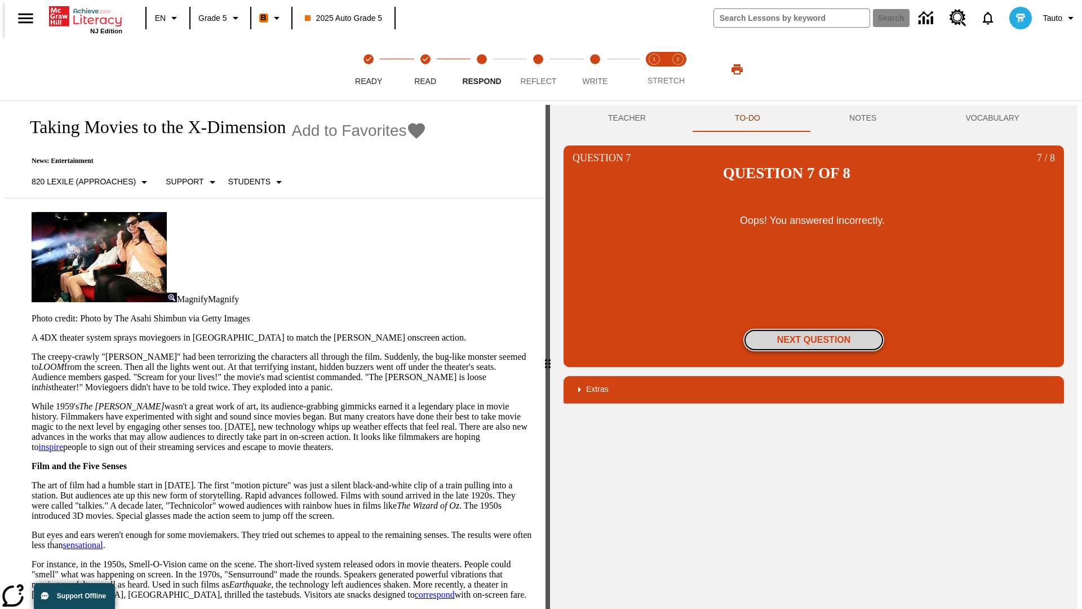
click at [814, 329] on button "Next Question" at bounding box center [813, 340] width 141 height 23
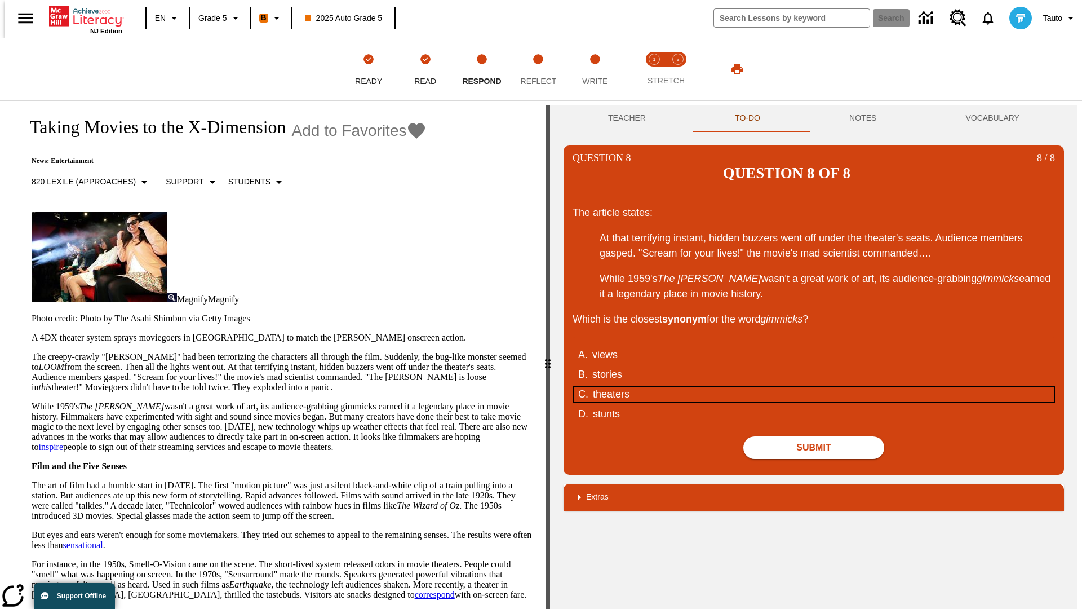
click at [814, 387] on div "theaters" at bounding box center [807, 394] width 428 height 15
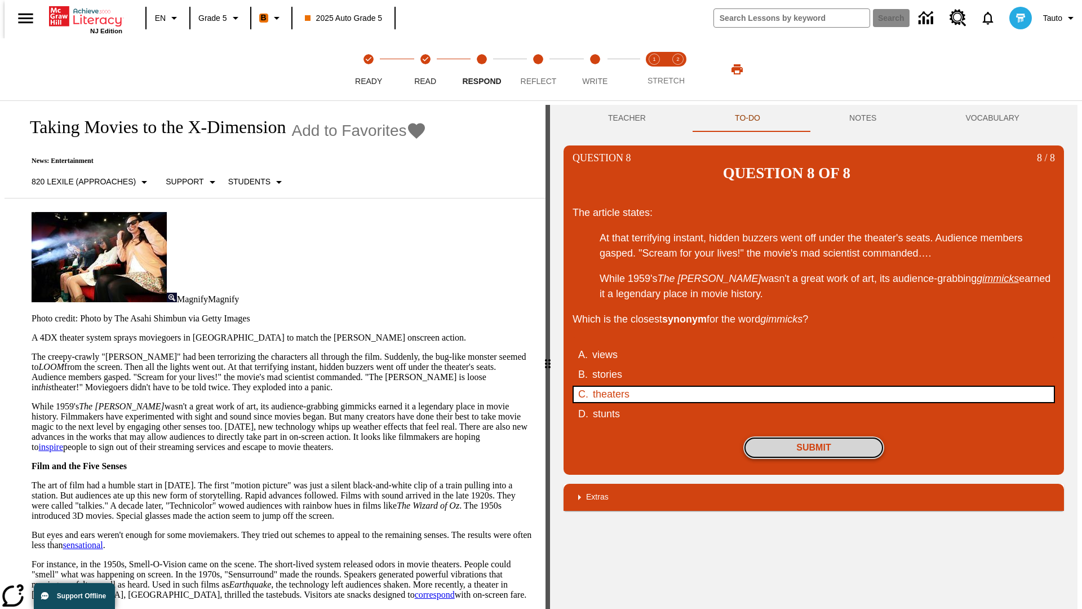
click at [814, 436] on button "Submit" at bounding box center [813, 447] width 141 height 23
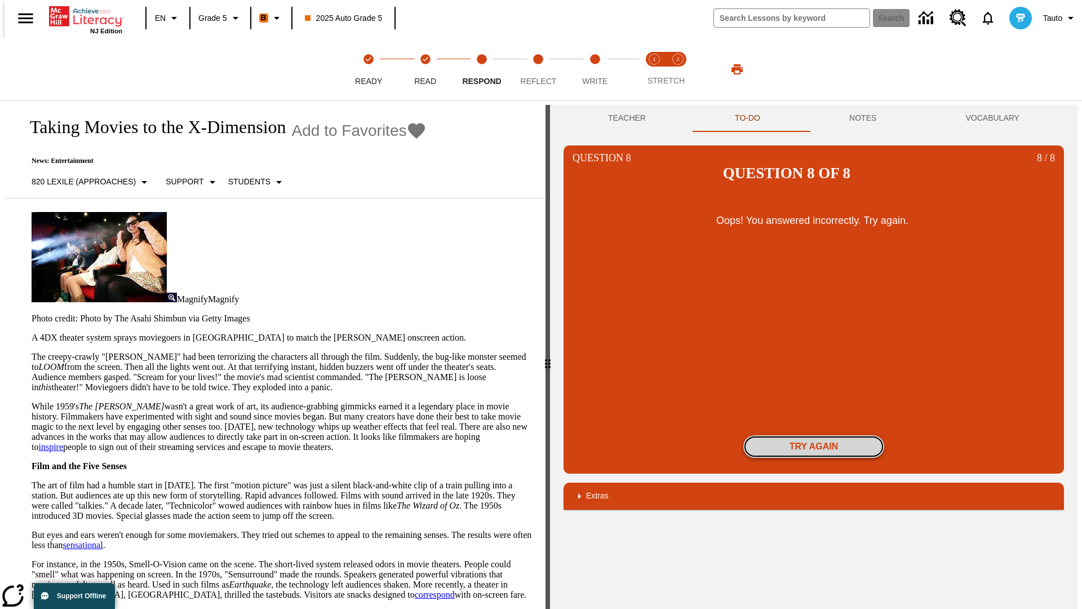
click at [814, 435] on button "Try again" at bounding box center [813, 446] width 141 height 23
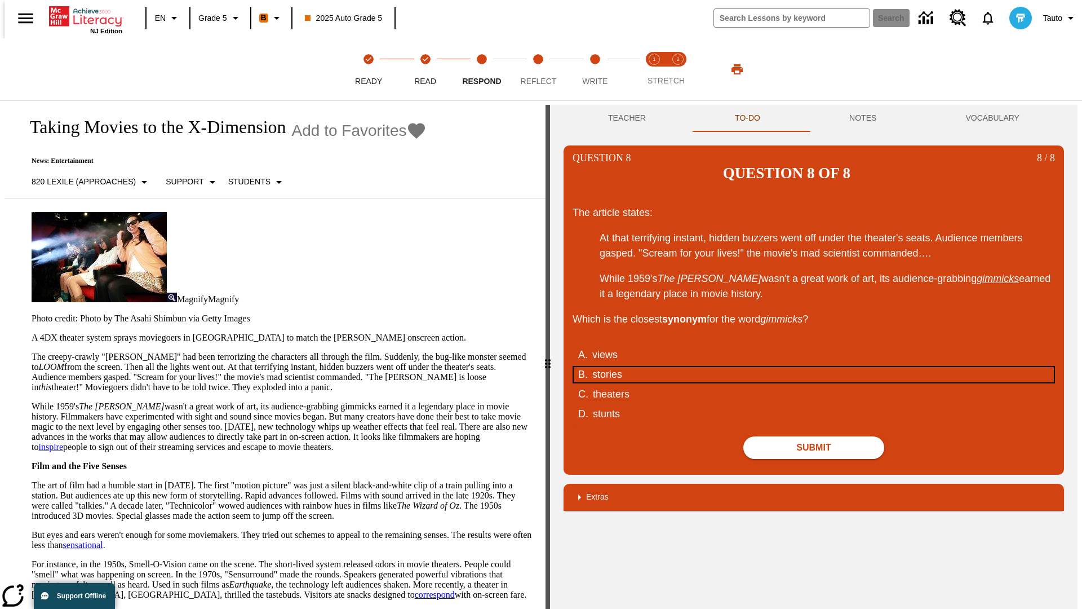
click at [814, 367] on div "stories" at bounding box center [806, 374] width 428 height 15
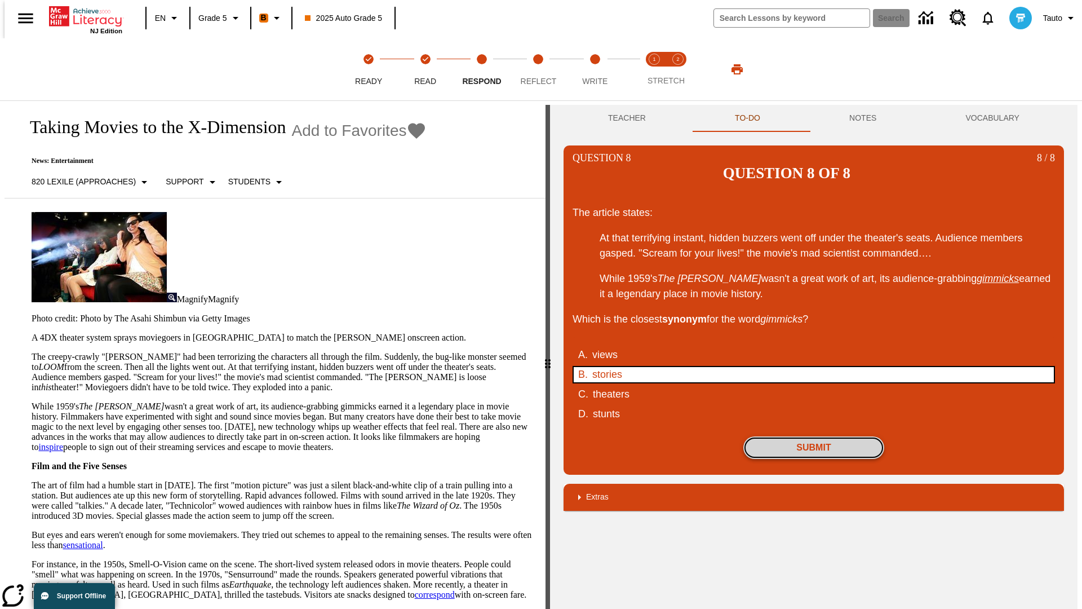
click at [814, 436] on button "Submit" at bounding box center [813, 447] width 141 height 23
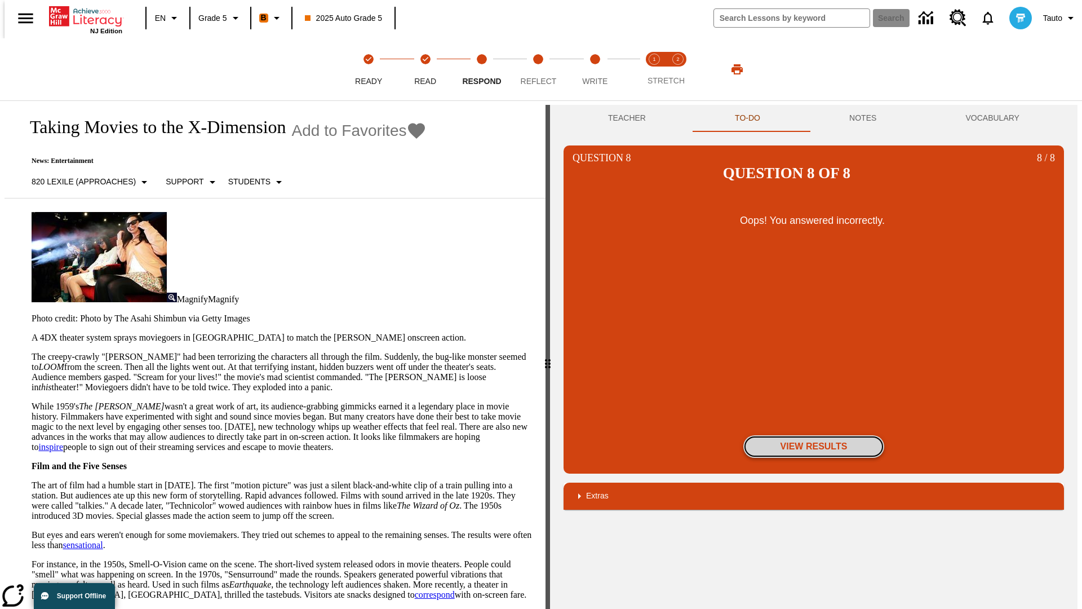
click at [814, 435] on button "View Results" at bounding box center [813, 446] width 141 height 23
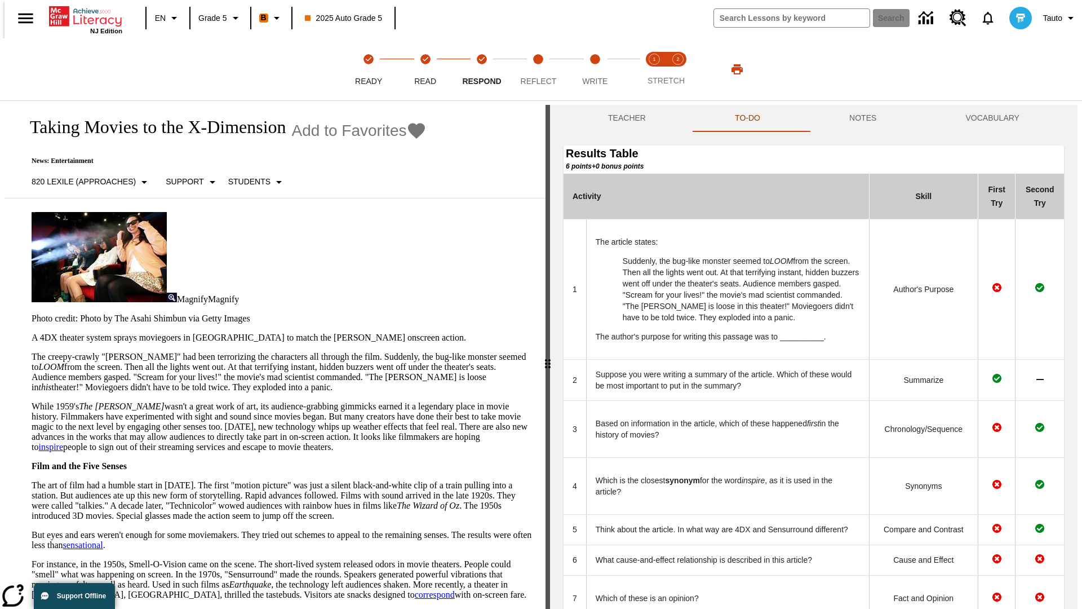
scroll to position [308, 0]
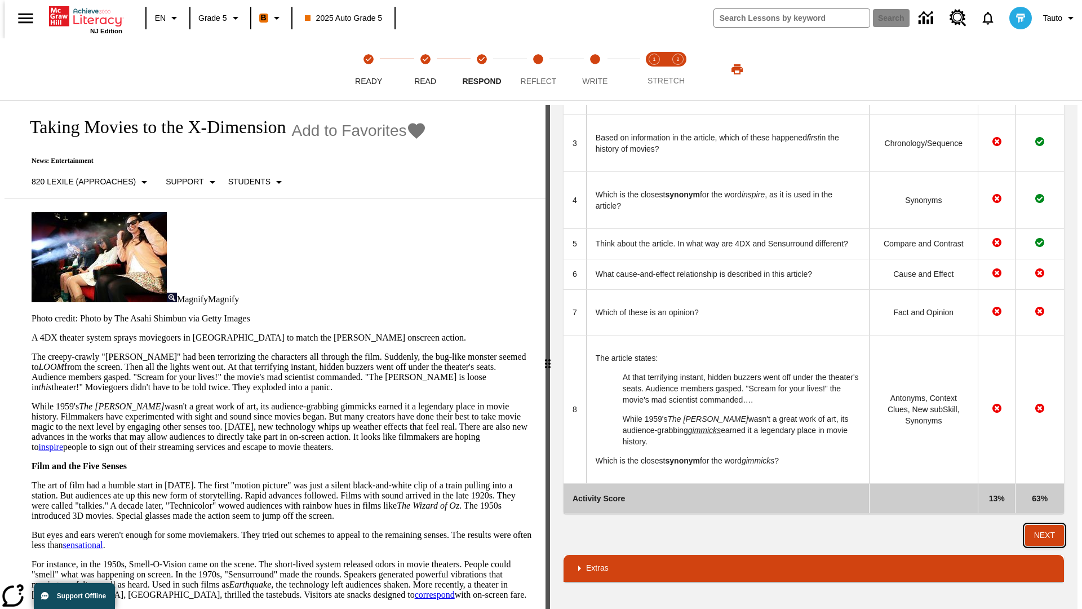
click at [1049, 535] on button "Next" at bounding box center [1044, 535] width 39 height 21
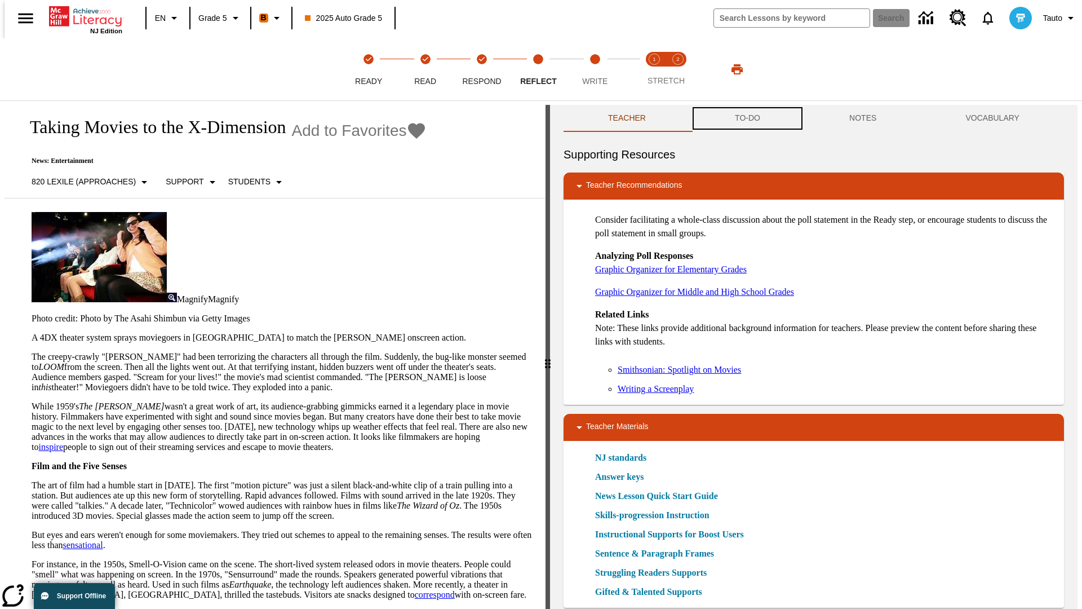
click at [747, 118] on button "TO-DO" at bounding box center [747, 118] width 114 height 27
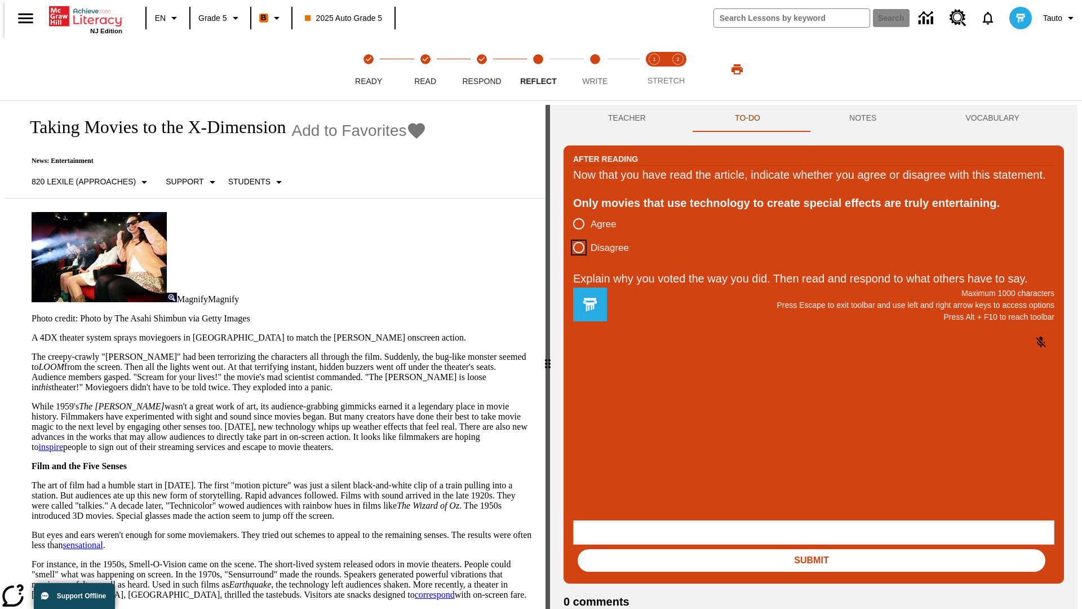
click at [574, 259] on input "Disagree" at bounding box center [579, 248] width 24 height 24
radio input "true"
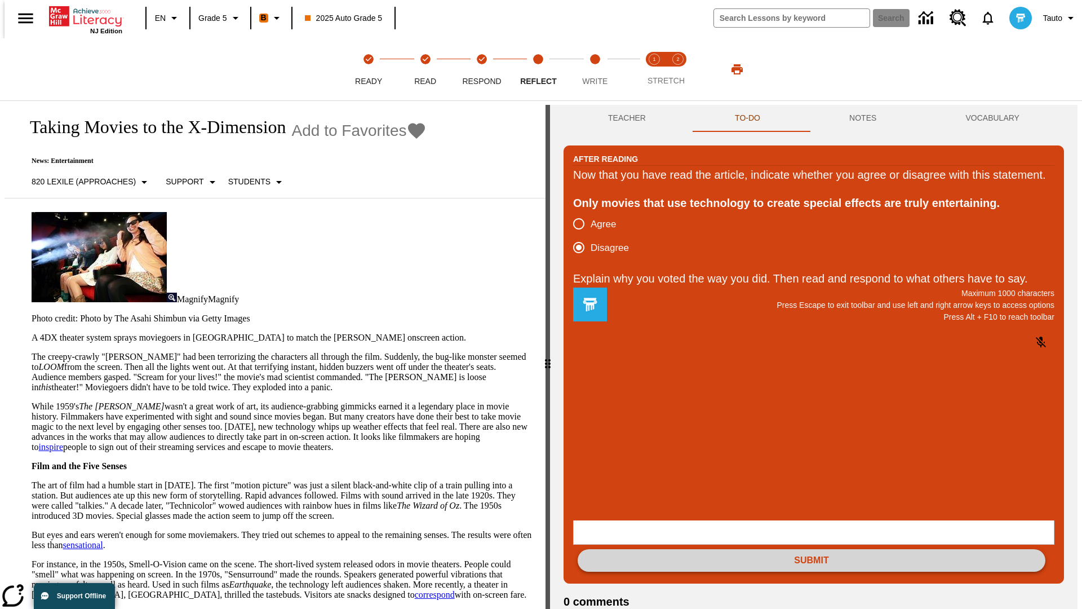
click at [812, 549] on button "Submit" at bounding box center [812, 560] width 468 height 23
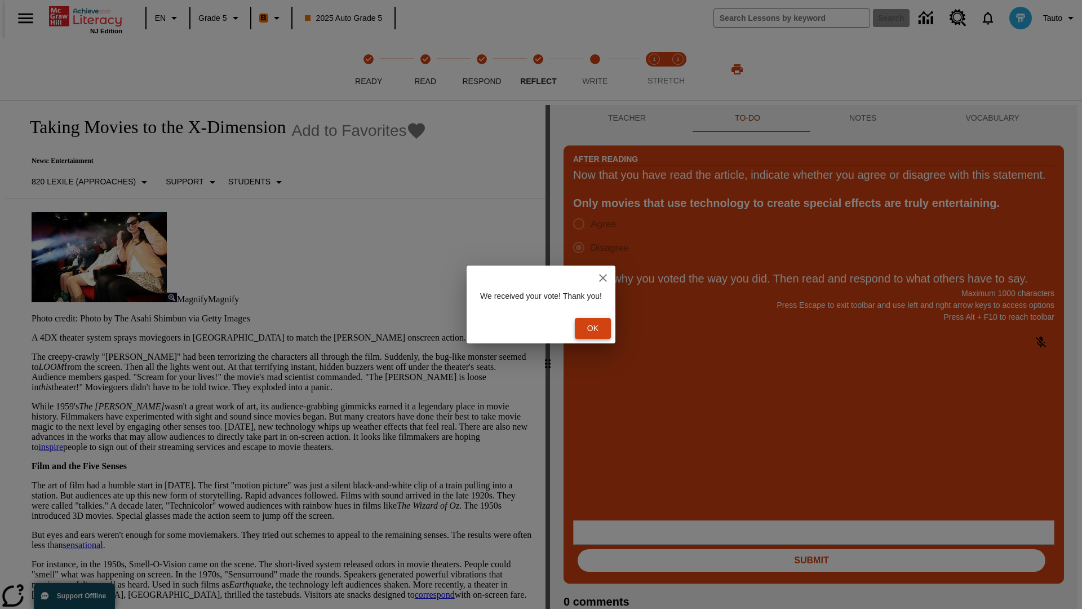
click at [598, 328] on button "Ok" at bounding box center [593, 328] width 36 height 21
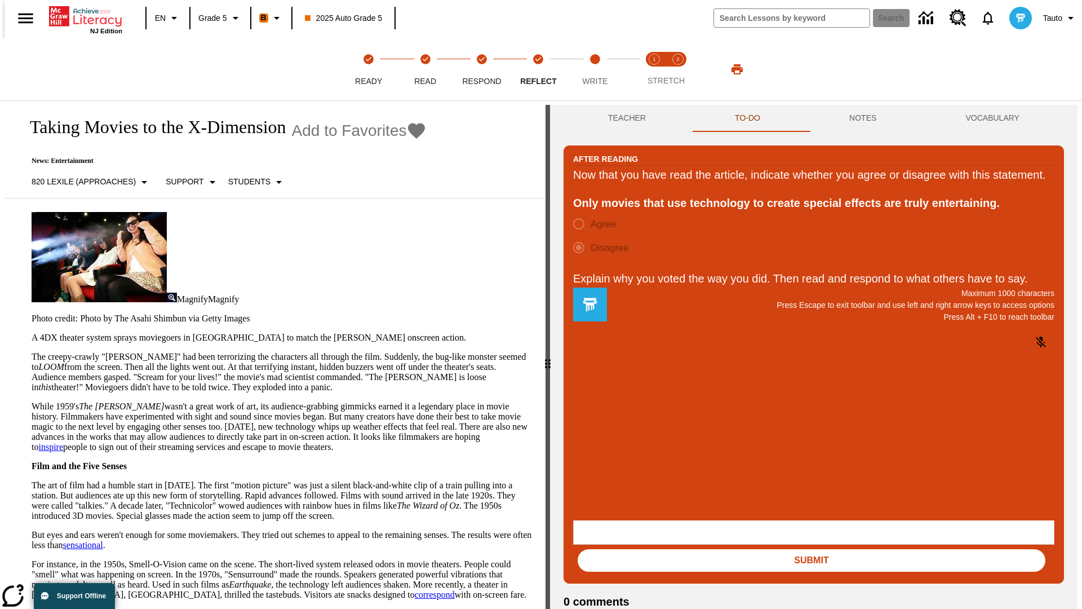
scroll to position [17, 0]
